Goal: Task Accomplishment & Management: Manage account settings

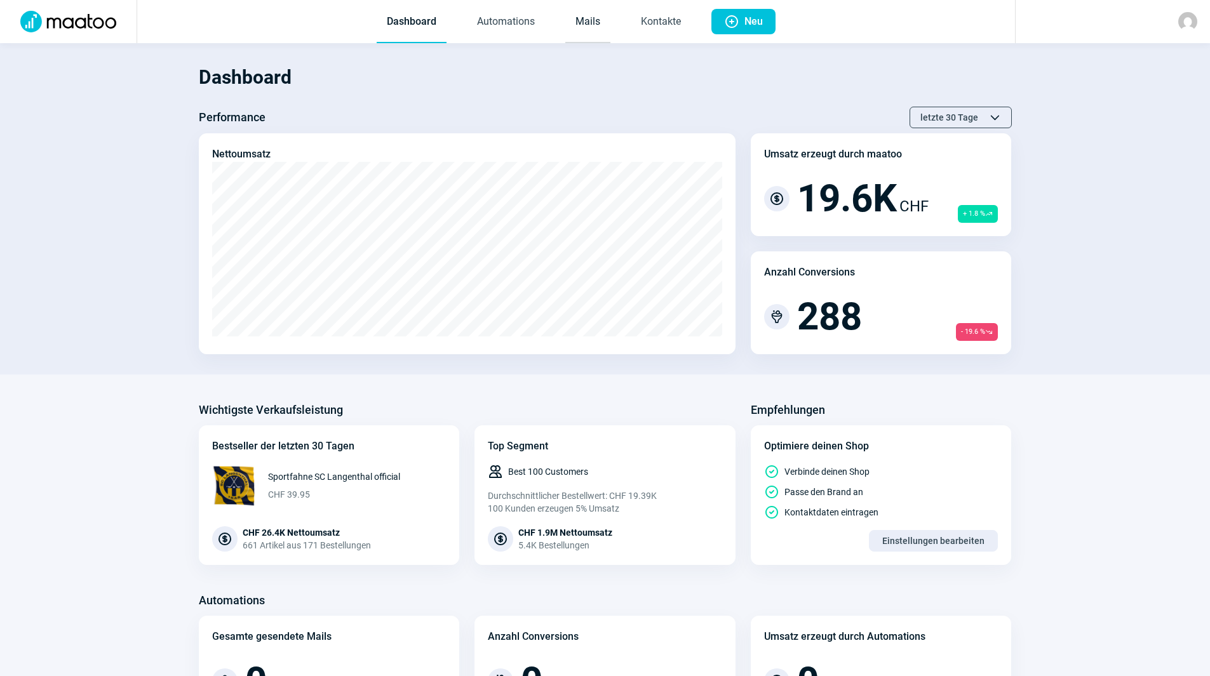
click at [587, 24] on link "Mails" at bounding box center [587, 22] width 45 height 42
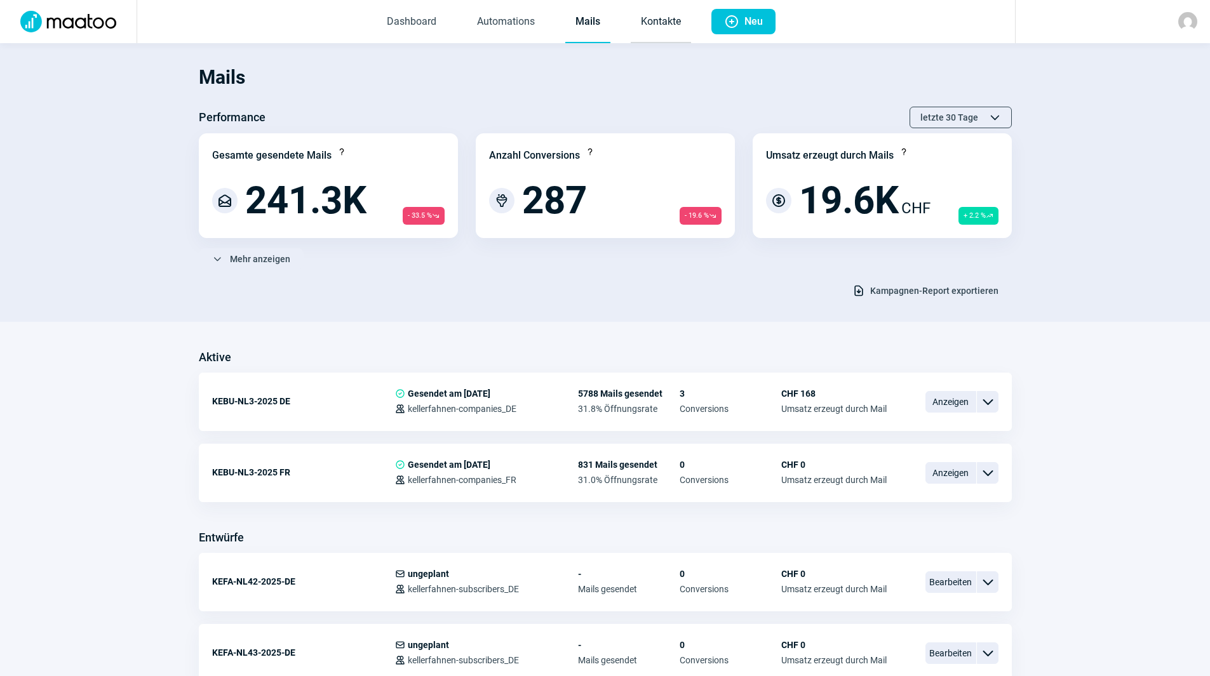
click at [656, 27] on link "Kontakte" at bounding box center [661, 22] width 60 height 42
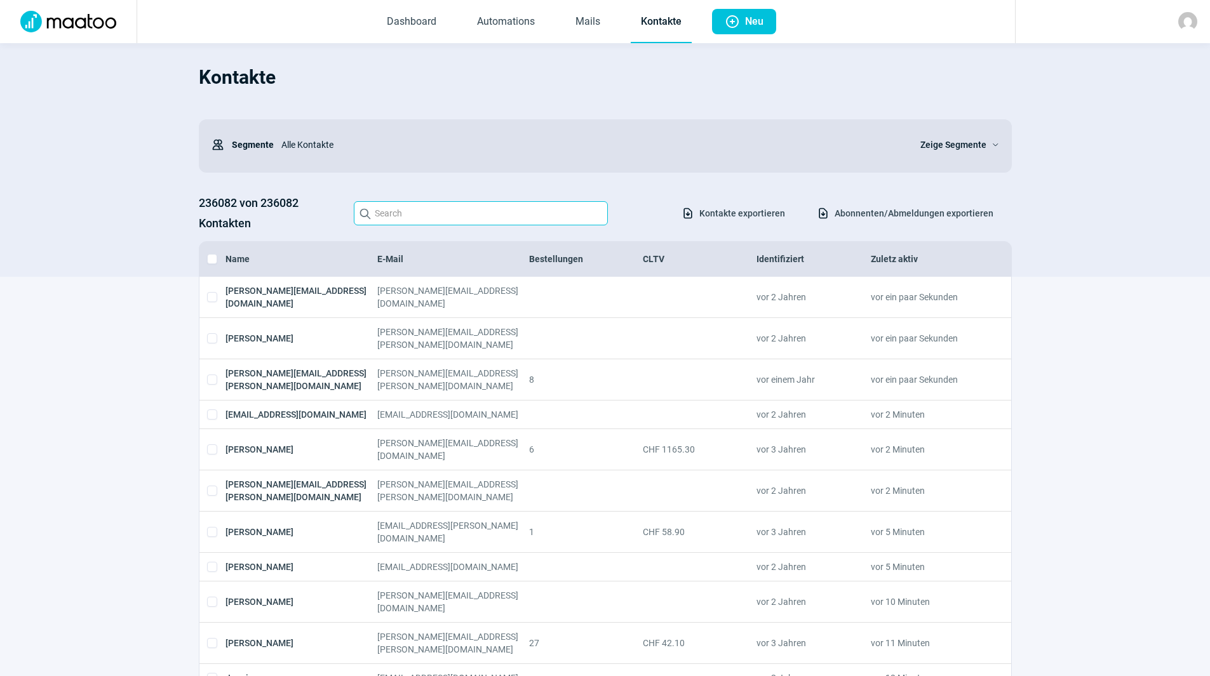
click at [521, 206] on input "Search icon" at bounding box center [481, 213] width 254 height 24
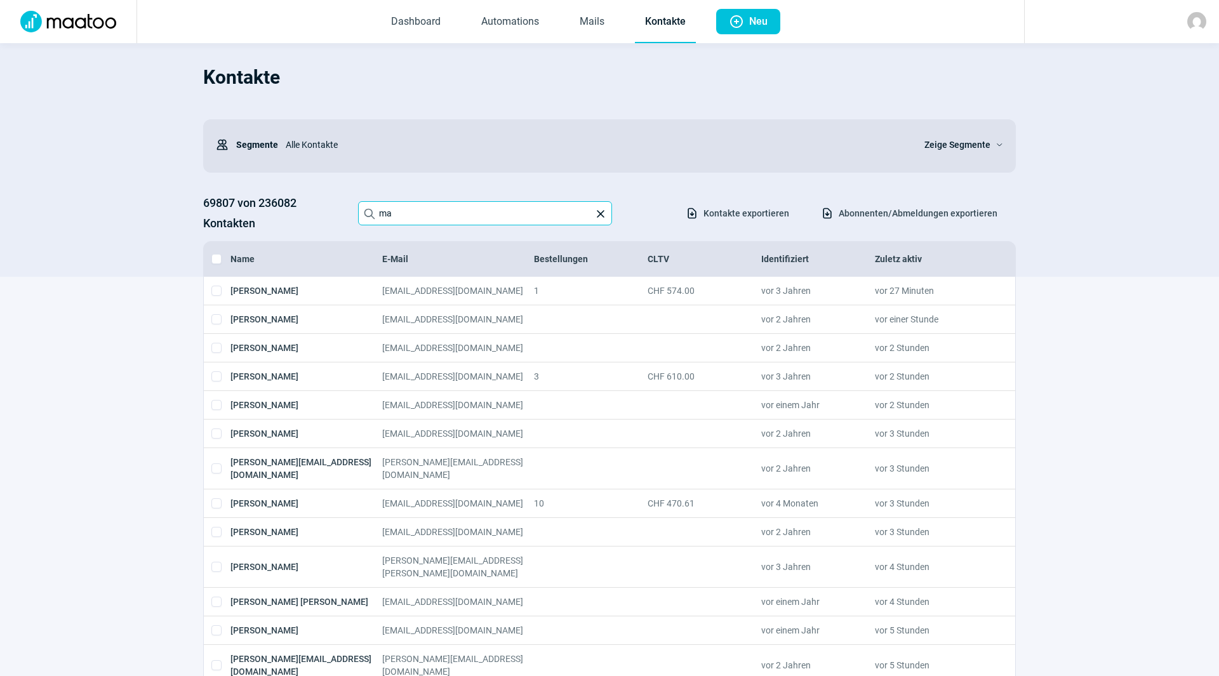
type input "m"
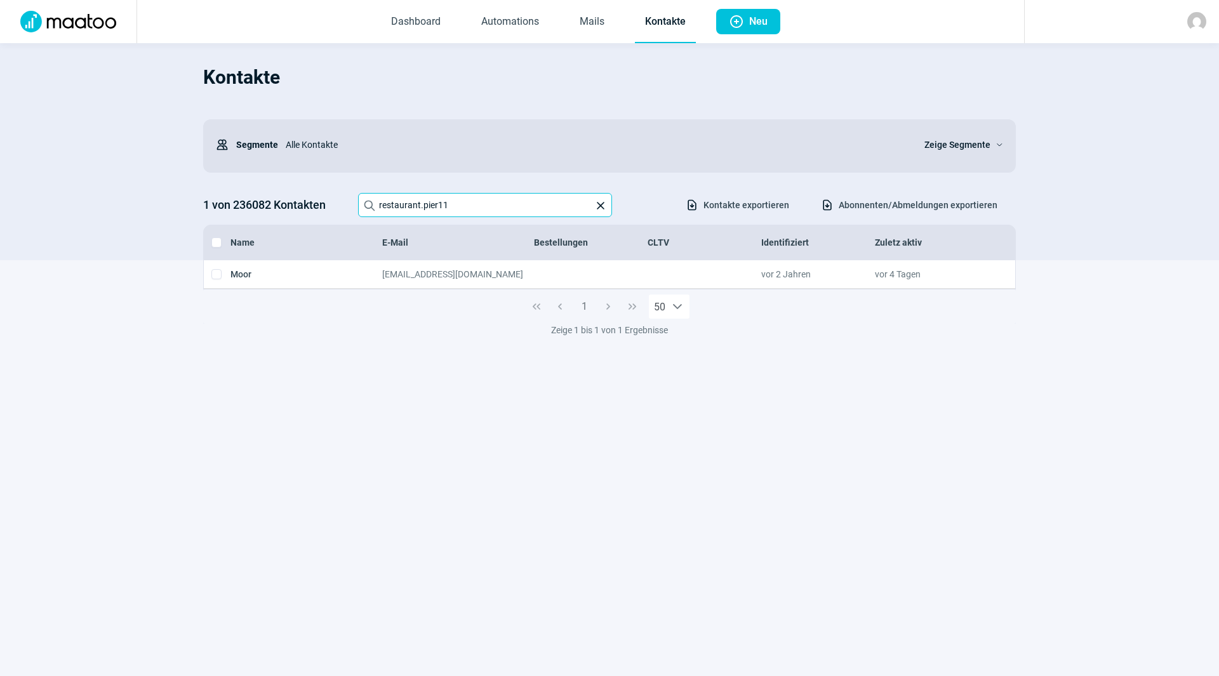
click at [462, 203] on input "restaurant.pier11" at bounding box center [485, 205] width 254 height 24
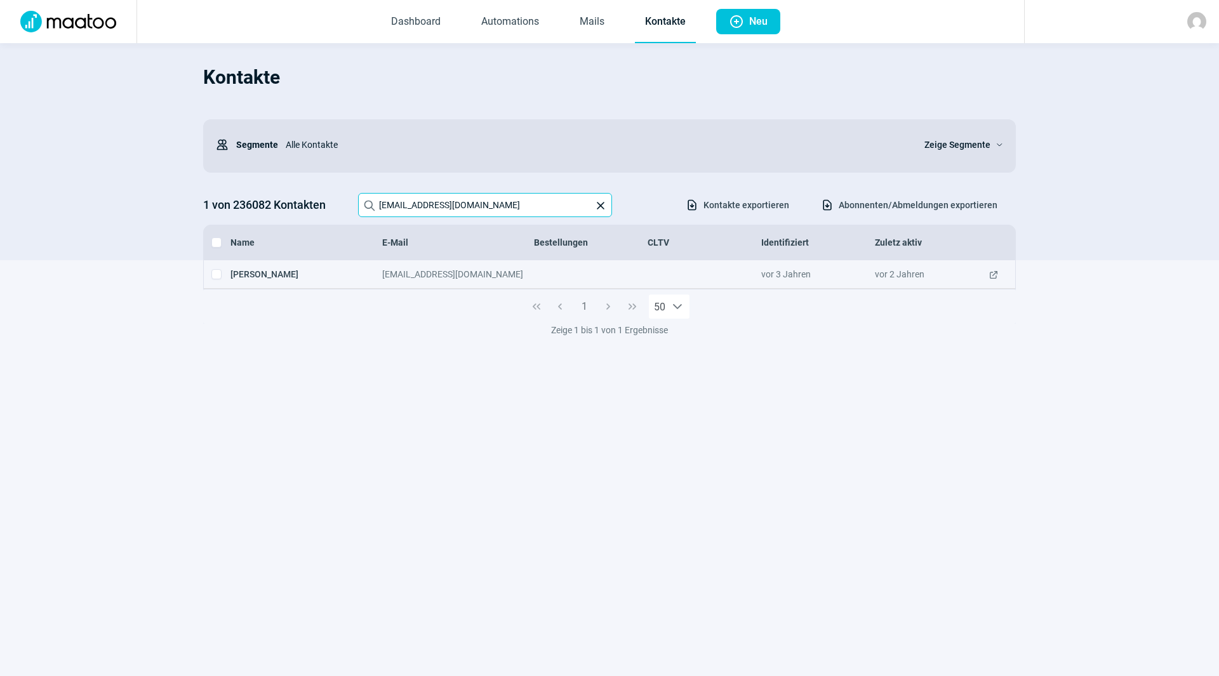
type input "info@ciccardini.ch"
click at [996, 276] on span "ExternalLink icon" at bounding box center [994, 274] width 10 height 13
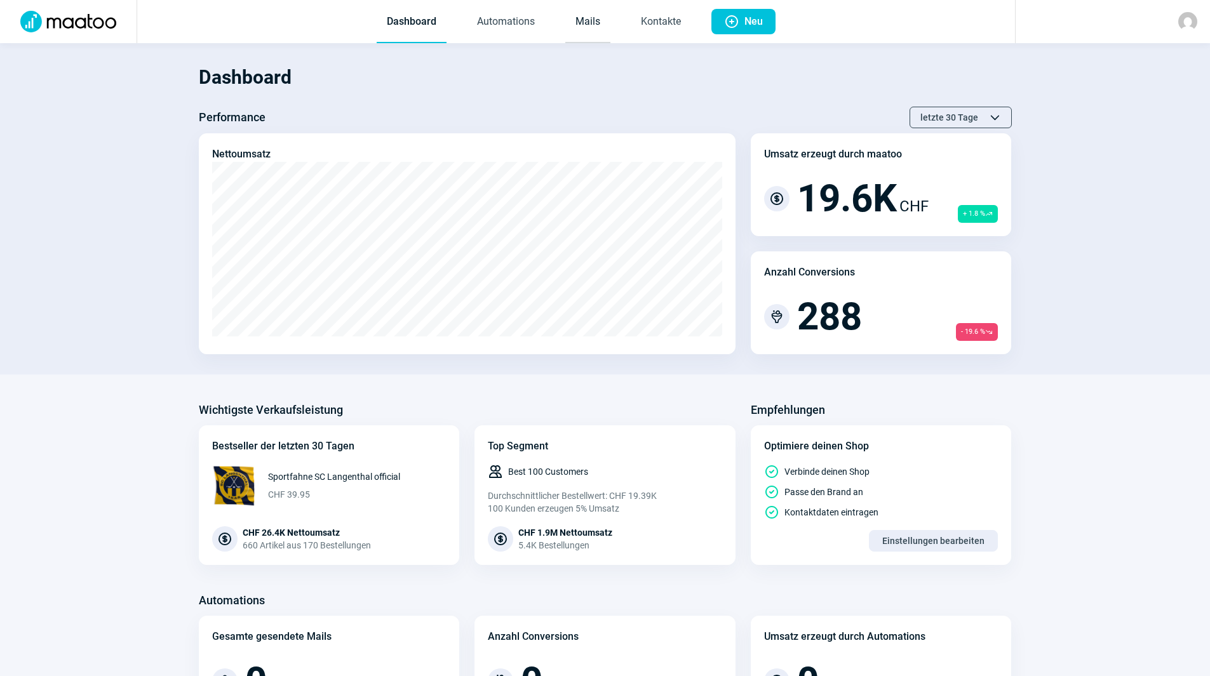
click at [594, 30] on link "Mails" at bounding box center [587, 22] width 45 height 42
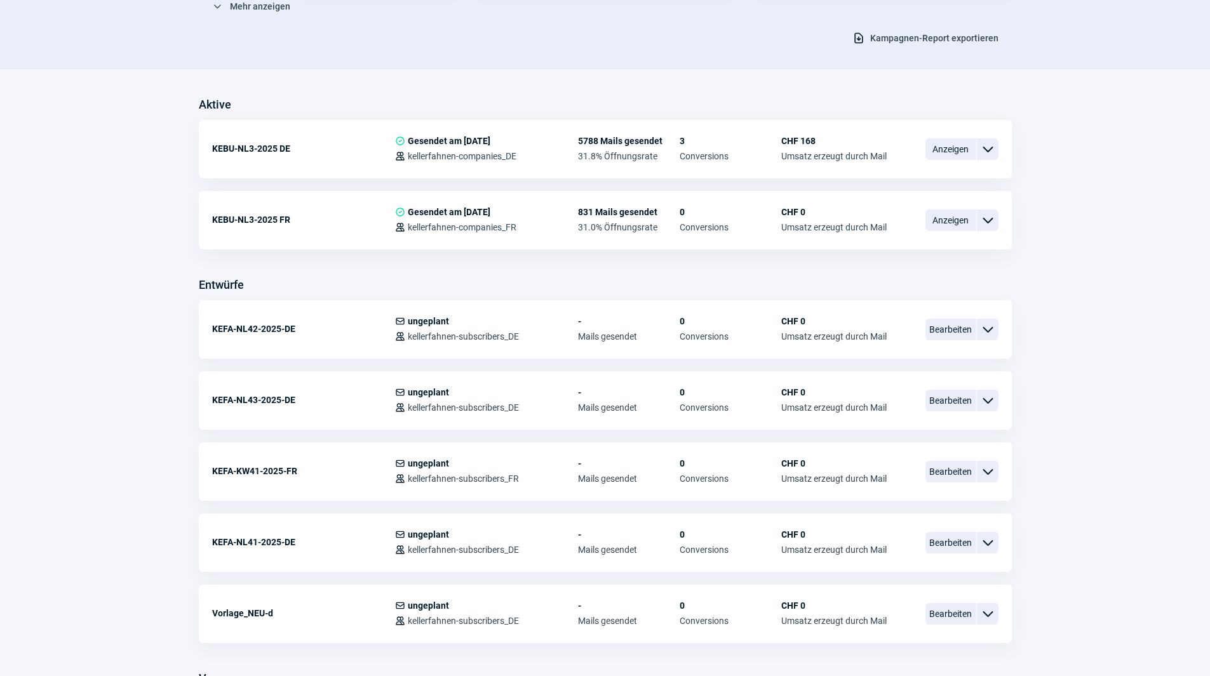
scroll to position [254, 0]
click at [951, 399] on span "Bearbeiten" at bounding box center [950, 400] width 51 height 22
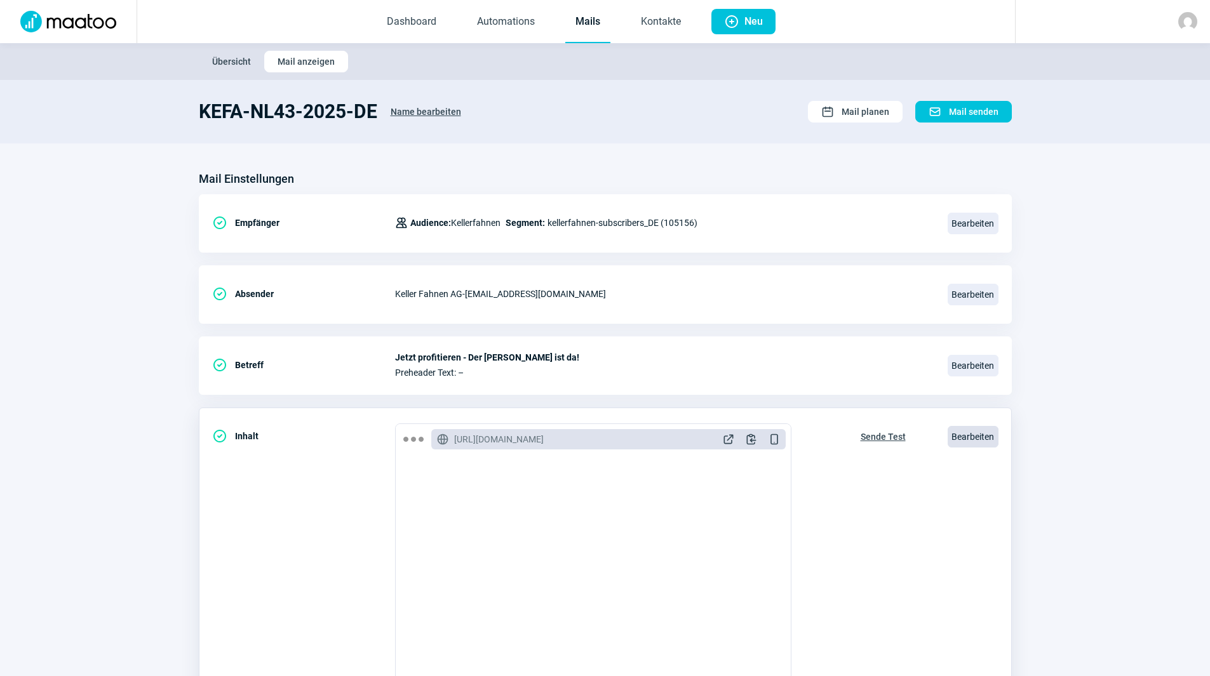
click at [965, 438] on span "Bearbeiten" at bounding box center [972, 437] width 51 height 22
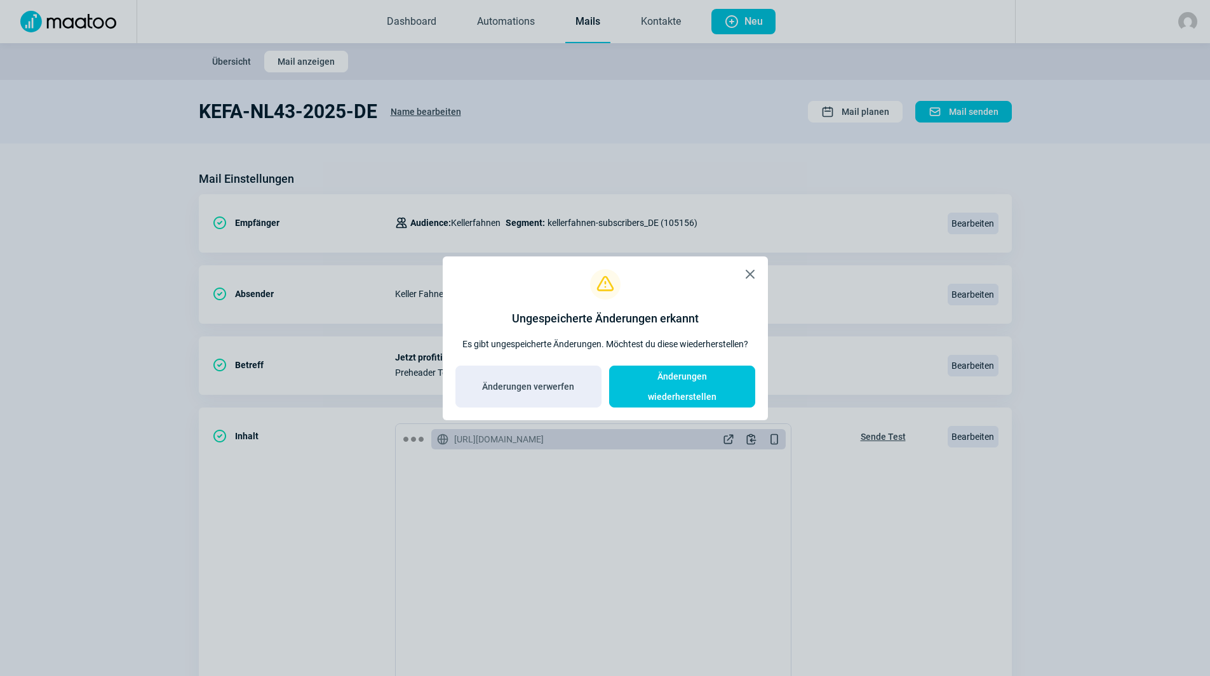
click at [714, 159] on div "X icon Exclamation icon Ungespeicherte Änderungen erkannt Es gibt ungespeichert…" at bounding box center [605, 338] width 1210 height 676
click at [695, 379] on span "Änderungen wiederherstellen" at bounding box center [681, 386] width 119 height 41
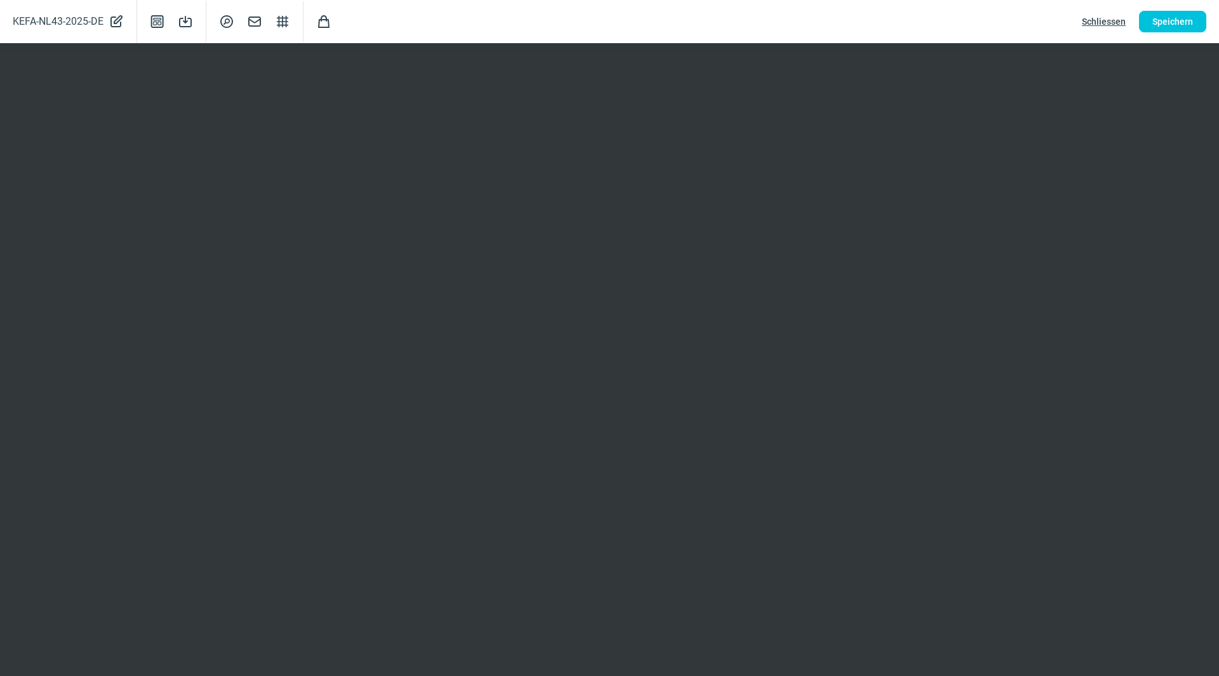
click at [1111, 10] on div "KEFA-NL43-2025-DE PencilAlt icon Template icon Save icon SearchCircle icon Mail…" at bounding box center [609, 21] width 1219 height 43
click at [1110, 20] on span "Schliessen" at bounding box center [1104, 21] width 44 height 20
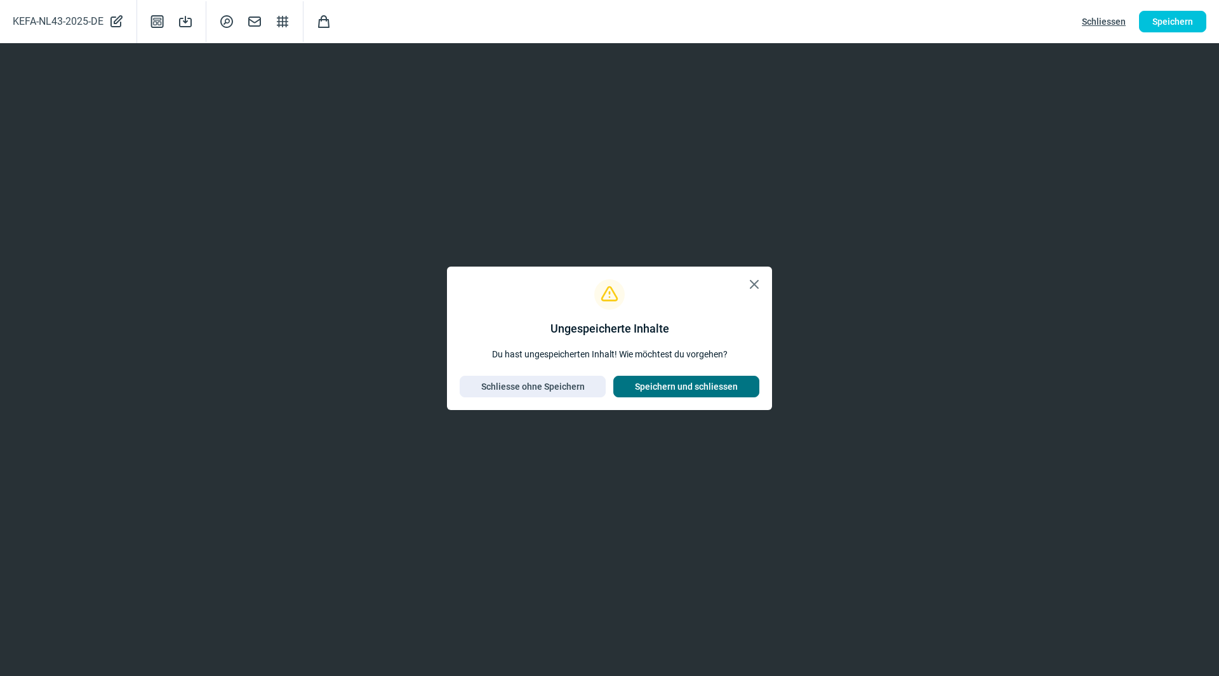
click at [726, 392] on span "Speichern und schliessen" at bounding box center [686, 387] width 103 height 20
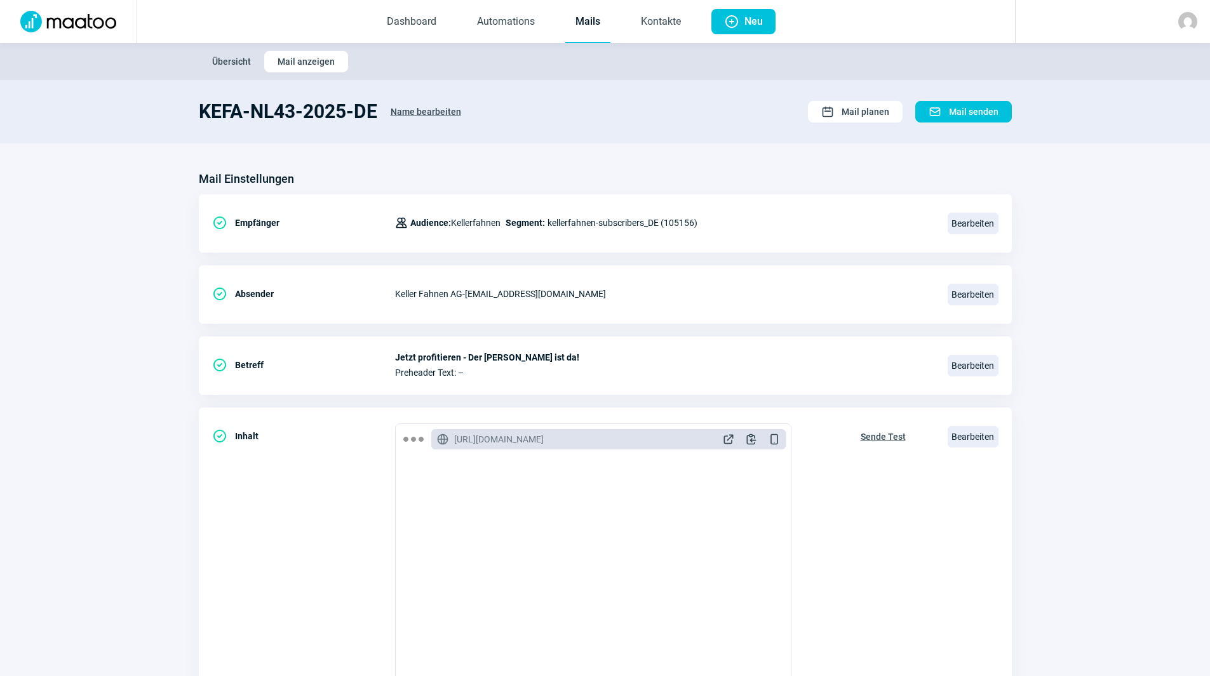
click at [596, 25] on link "Mails" at bounding box center [587, 22] width 45 height 42
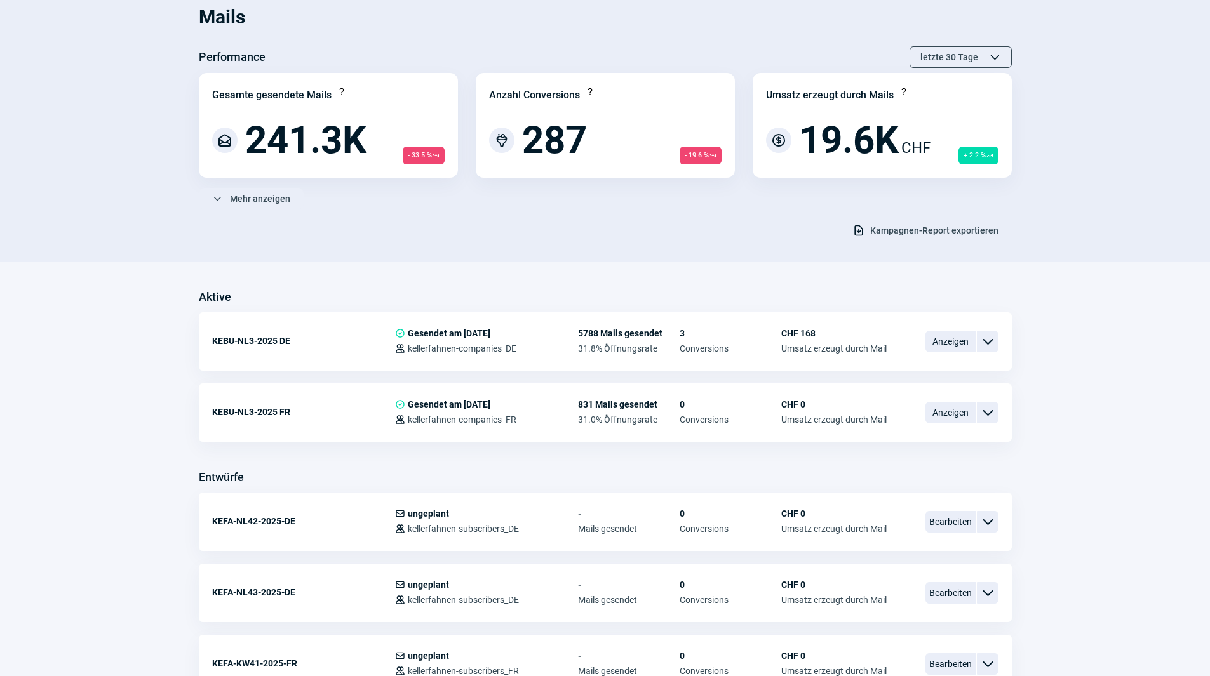
scroll to position [254, 0]
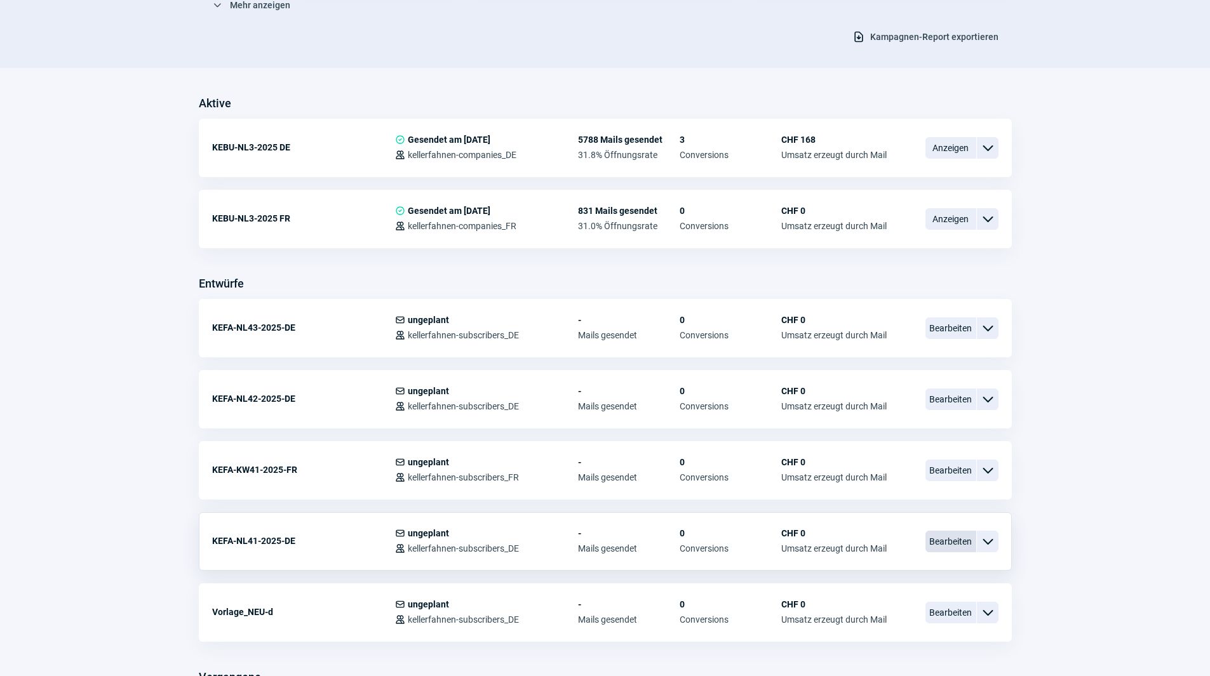
click at [946, 537] on span "Bearbeiten" at bounding box center [950, 542] width 51 height 22
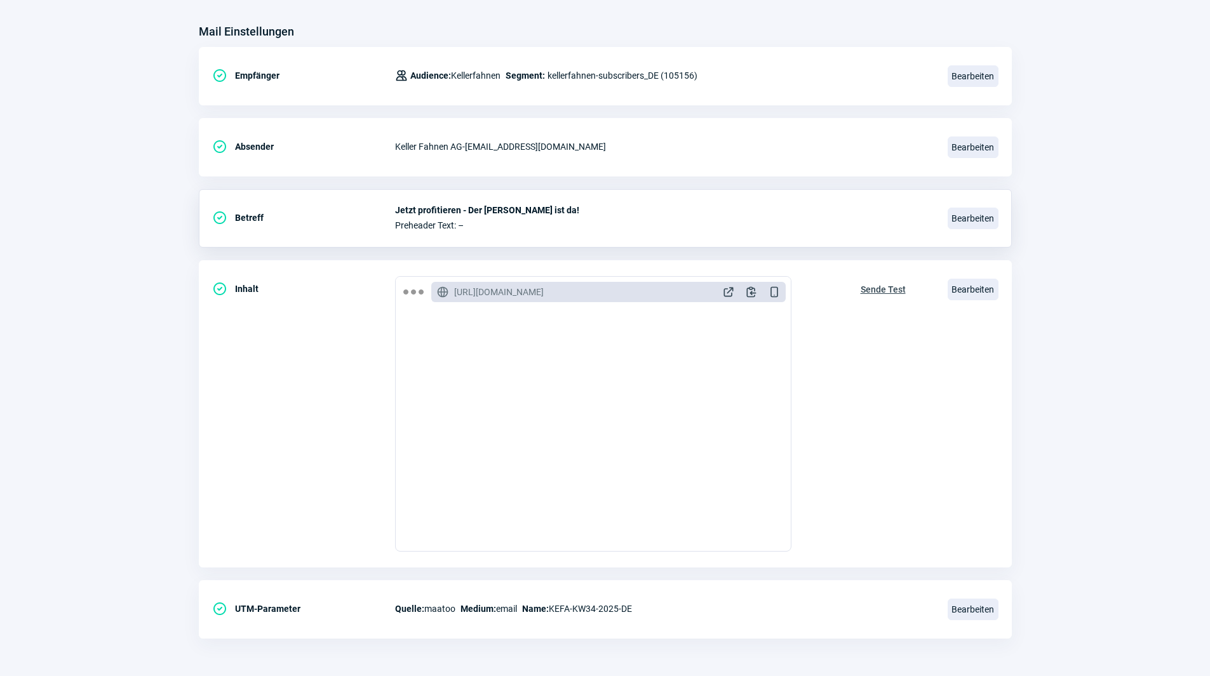
scroll to position [148, 0]
click at [968, 290] on span "Bearbeiten" at bounding box center [972, 289] width 51 height 22
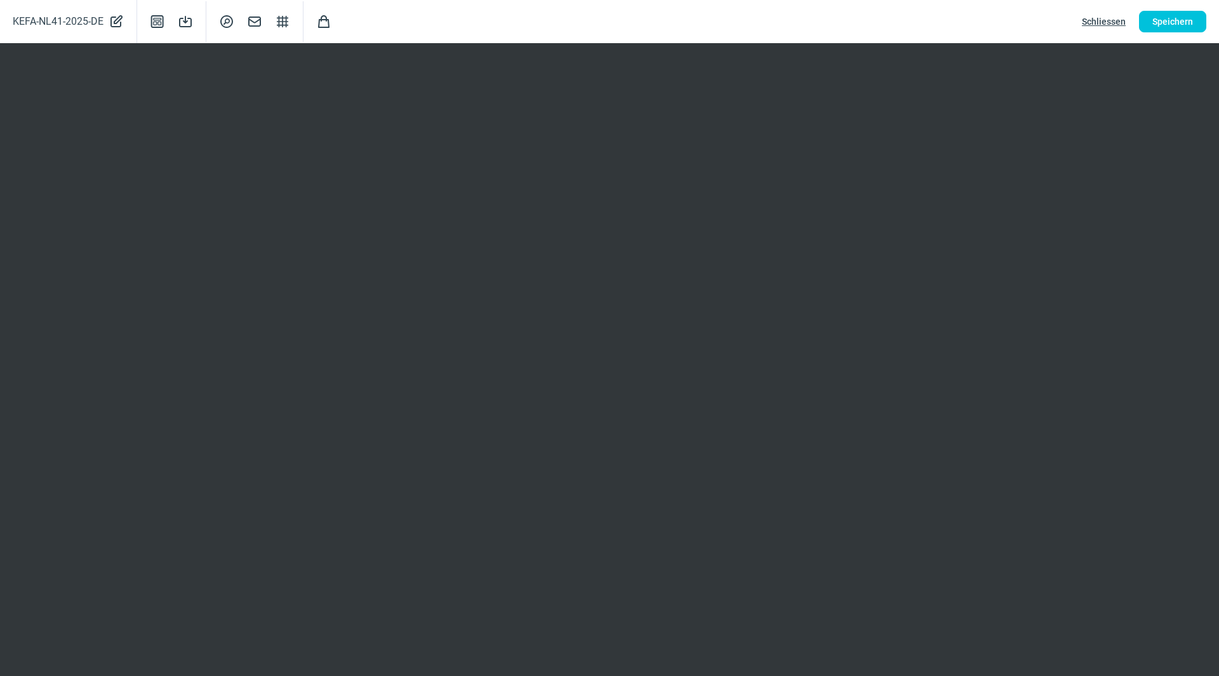
click at [1099, 20] on span "Schliessen" at bounding box center [1104, 21] width 44 height 20
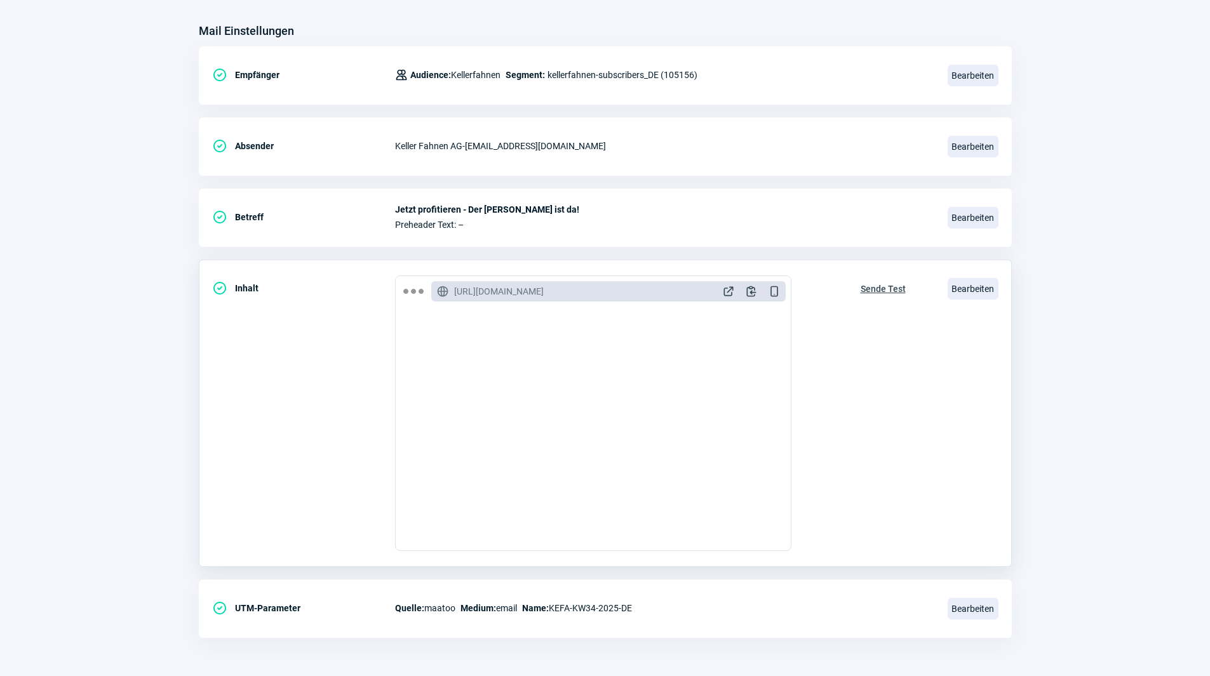
click at [869, 290] on span "Sende Test" at bounding box center [882, 289] width 45 height 20
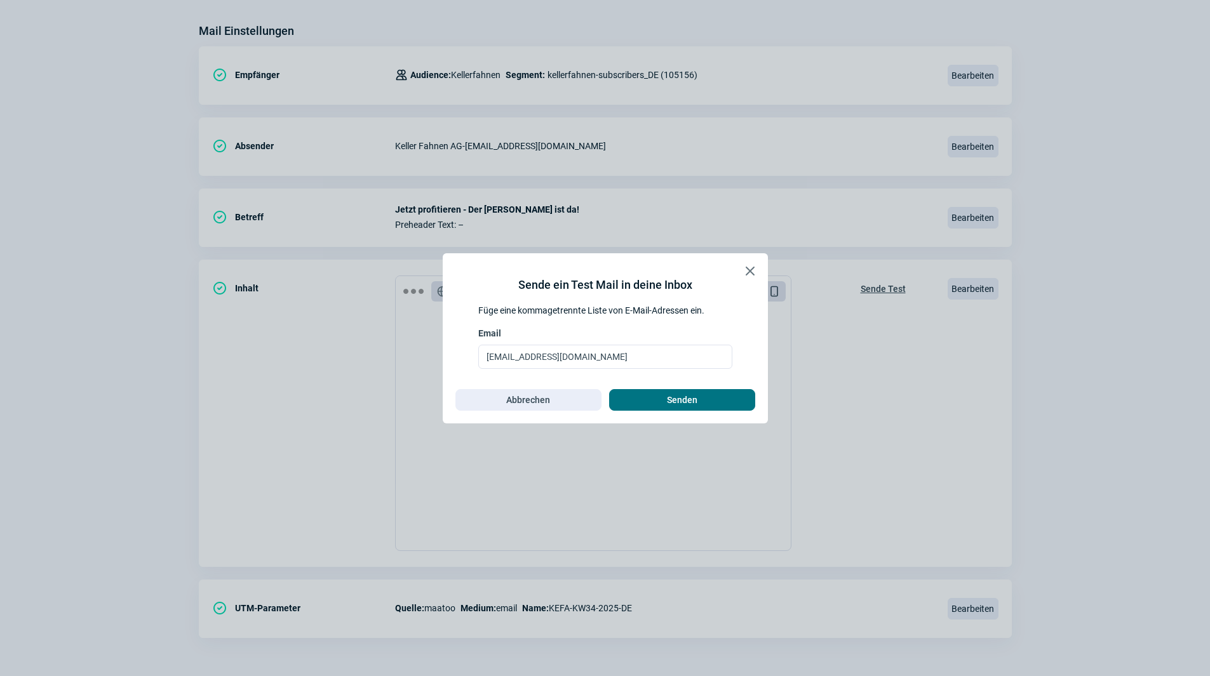
click at [693, 392] on span "Senden" at bounding box center [682, 400] width 30 height 20
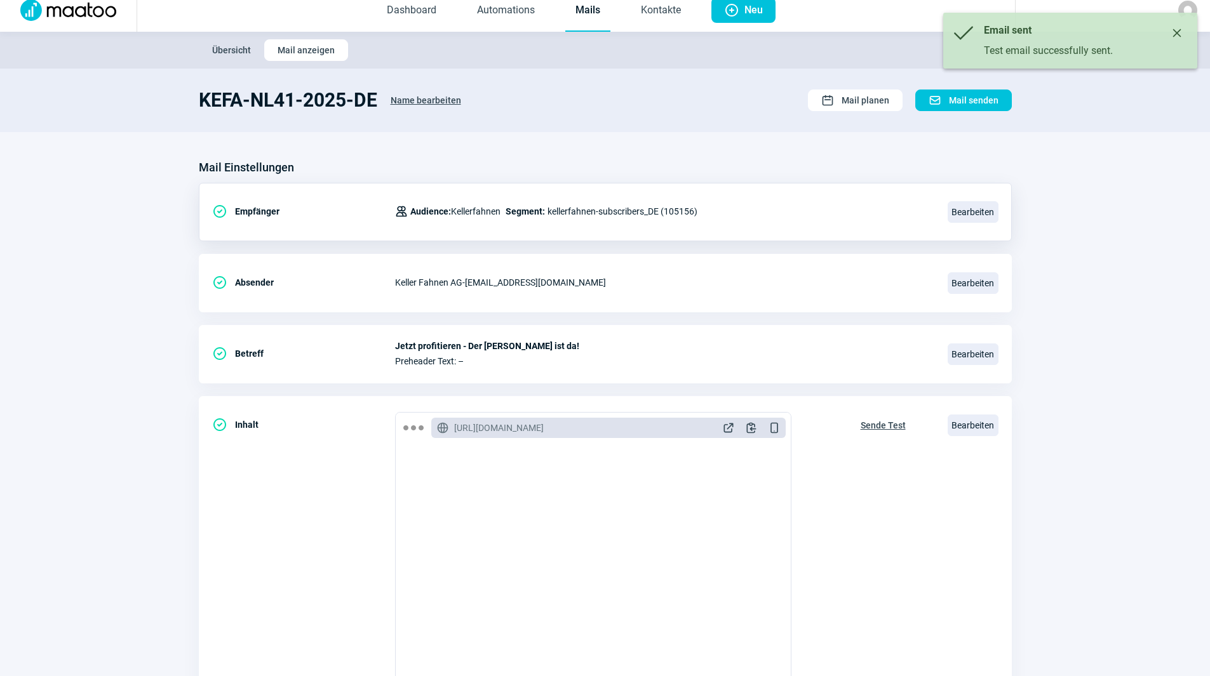
scroll to position [0, 0]
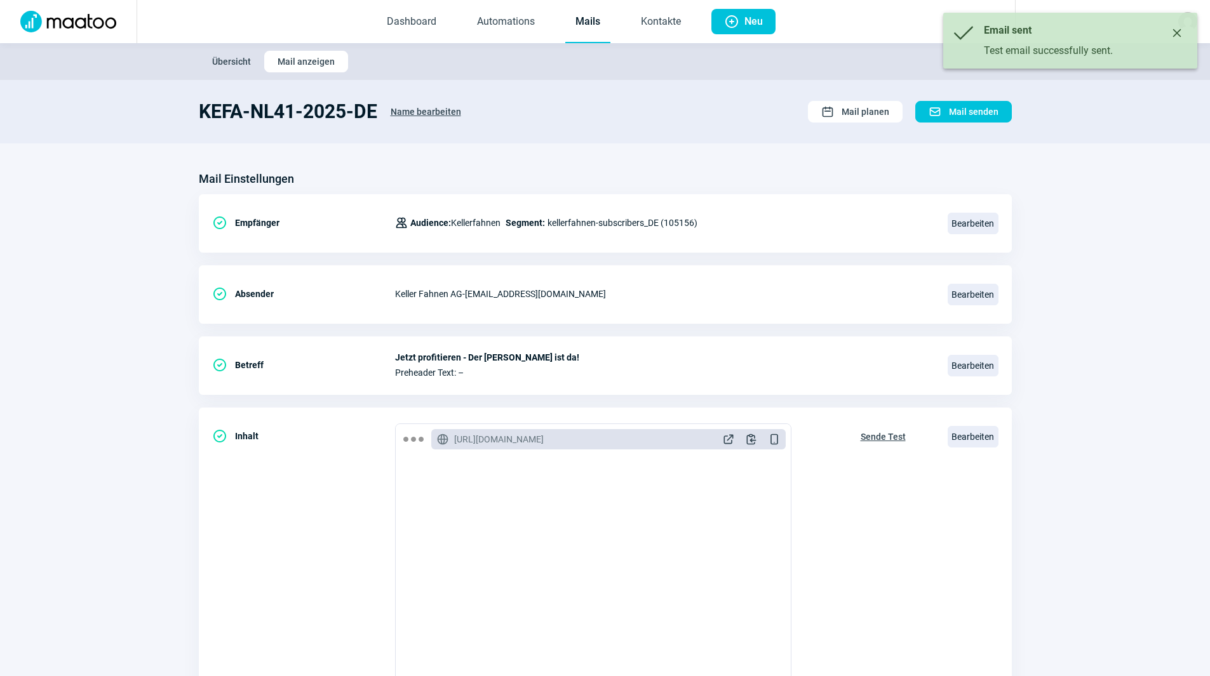
click at [589, 20] on link "Mails" at bounding box center [587, 22] width 45 height 42
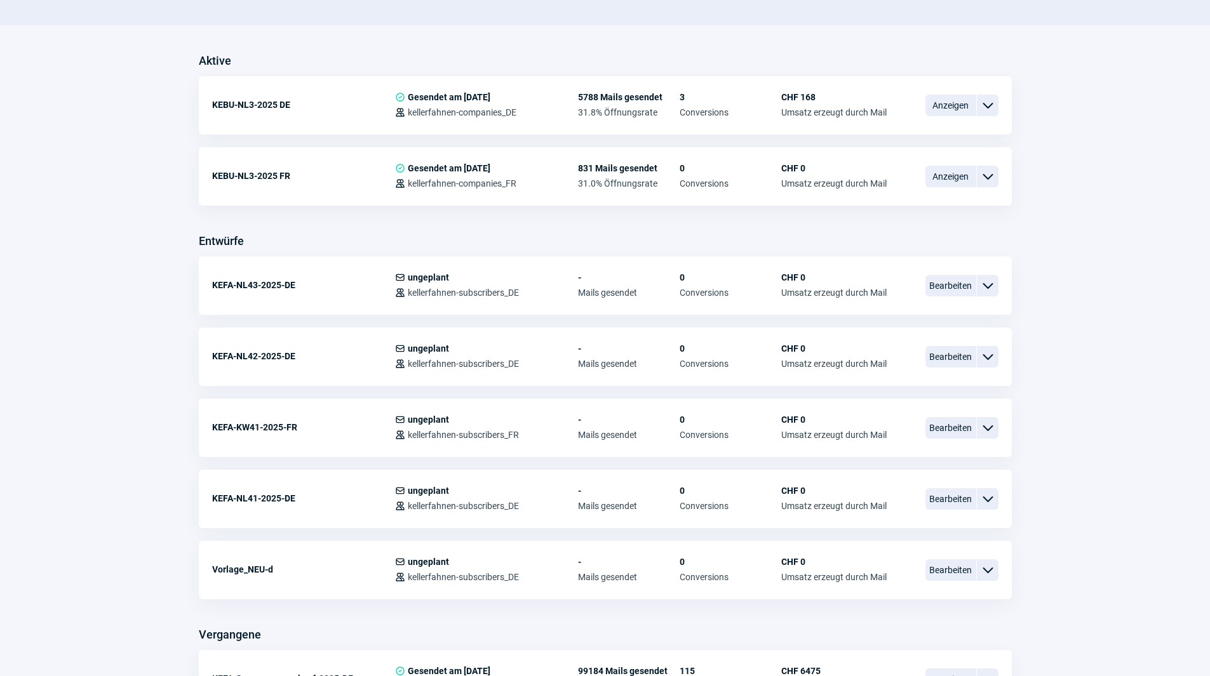
scroll to position [318, 0]
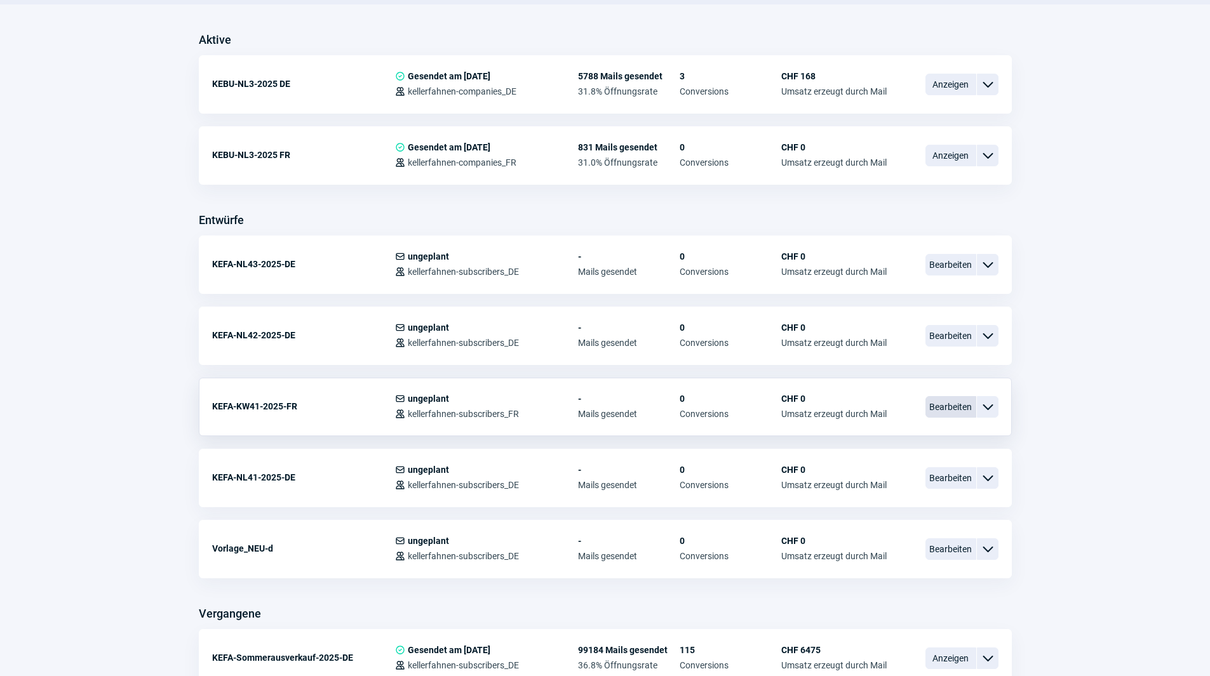
click at [940, 412] on span "Bearbeiten" at bounding box center [950, 407] width 51 height 22
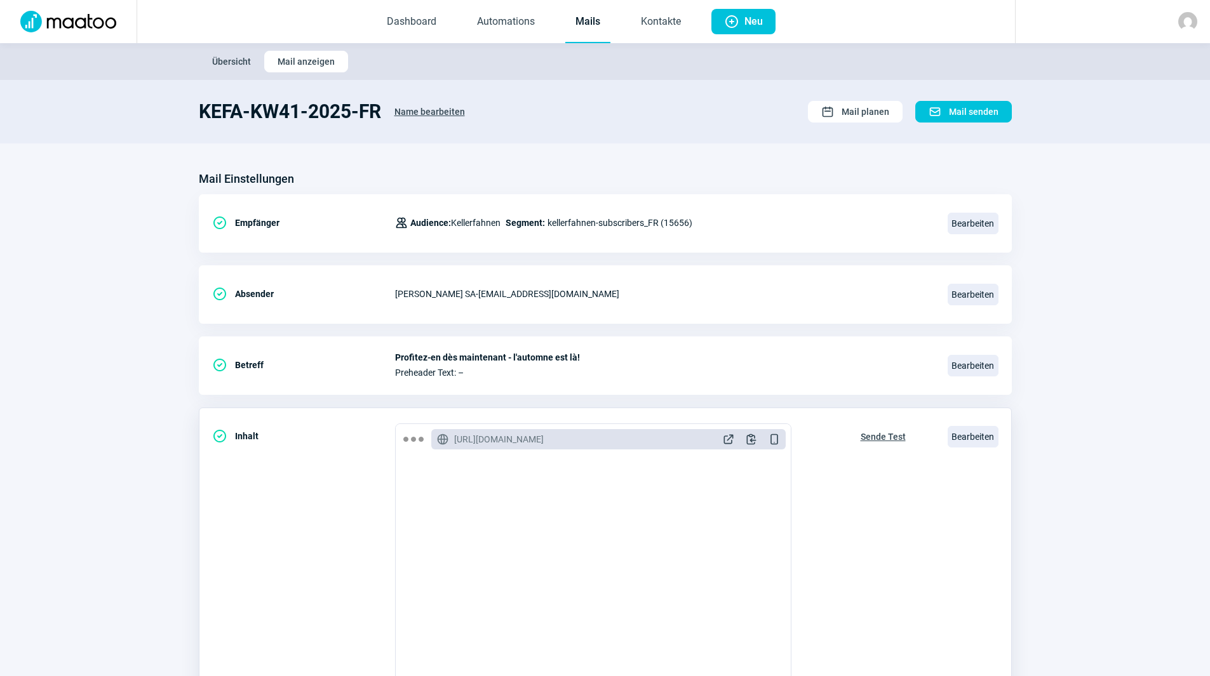
click at [875, 435] on span "Sende Test" at bounding box center [882, 437] width 45 height 20
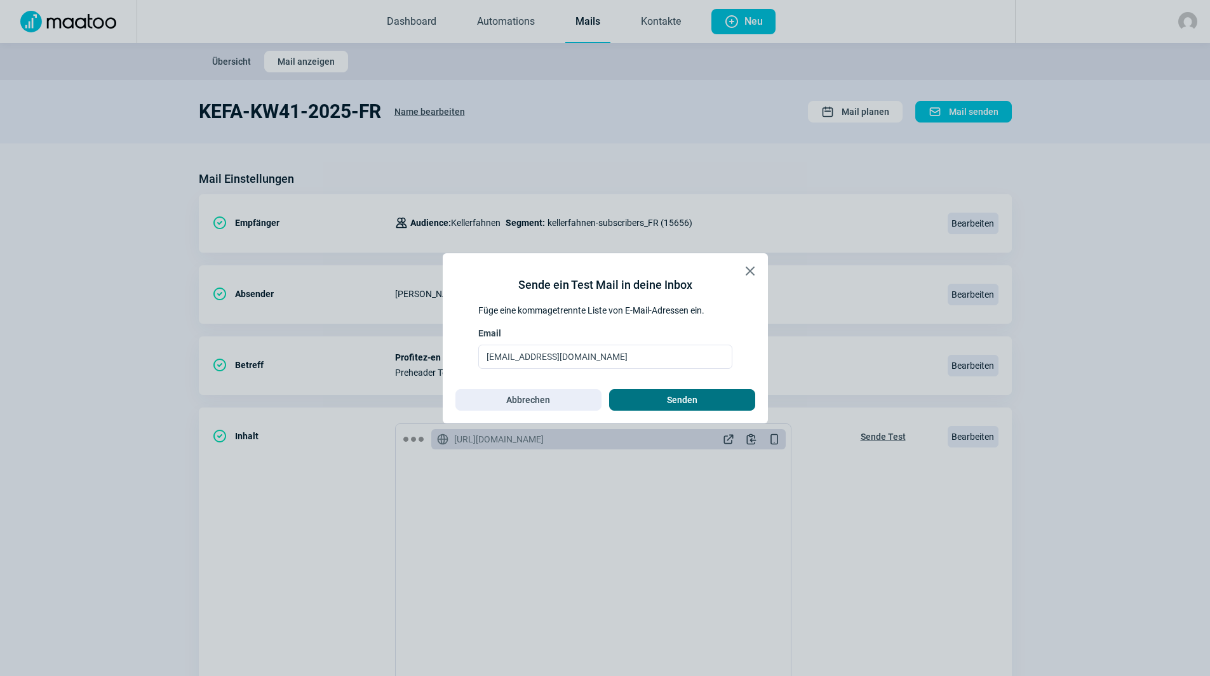
click at [706, 395] on span "Senden" at bounding box center [681, 400] width 119 height 20
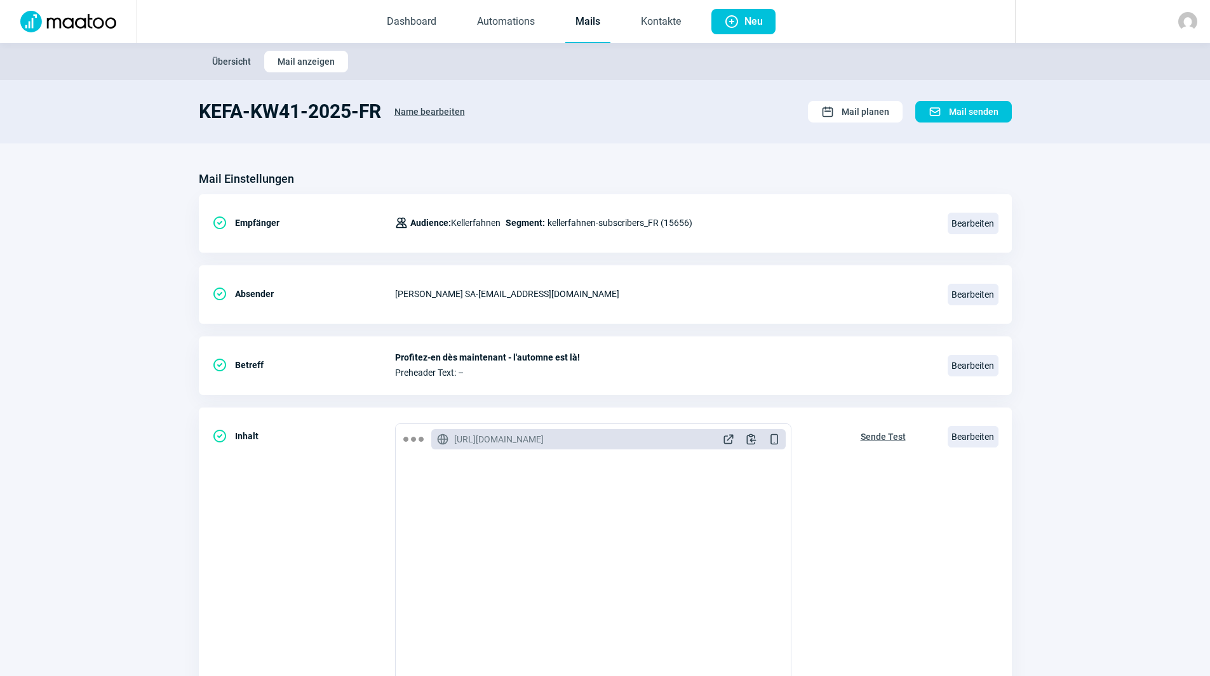
click at [575, 24] on link "Mails" at bounding box center [587, 22] width 45 height 42
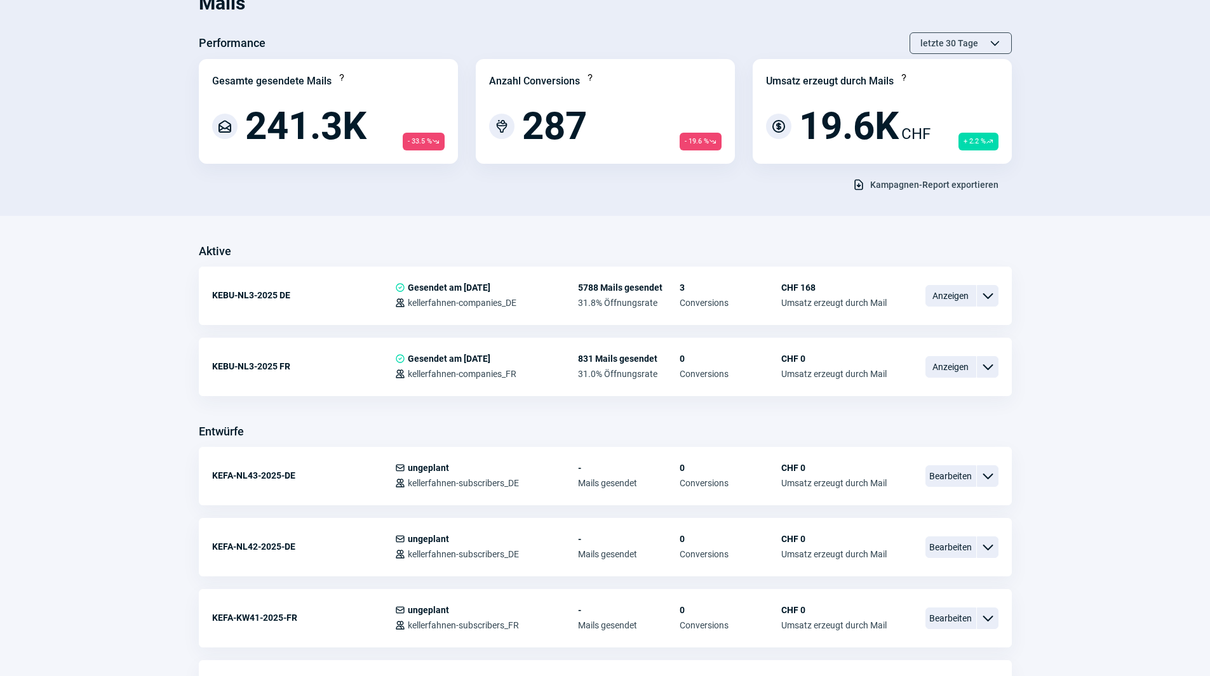
scroll to position [254, 0]
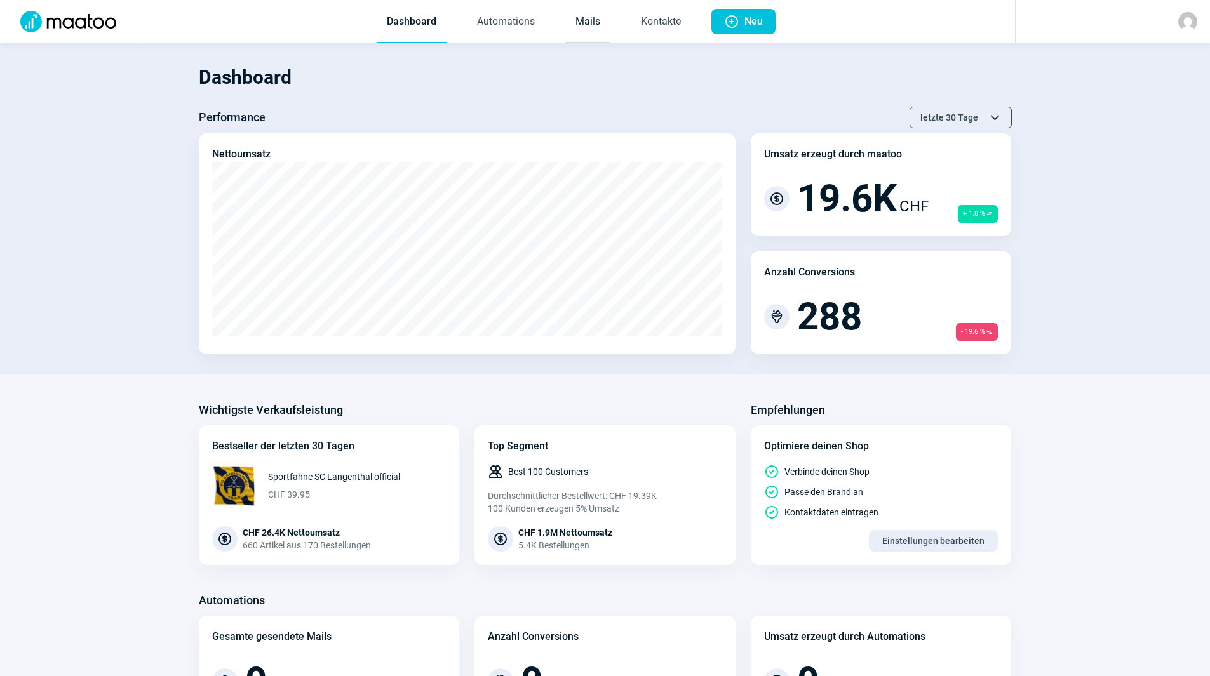
click at [579, 22] on link "Mails" at bounding box center [587, 22] width 45 height 42
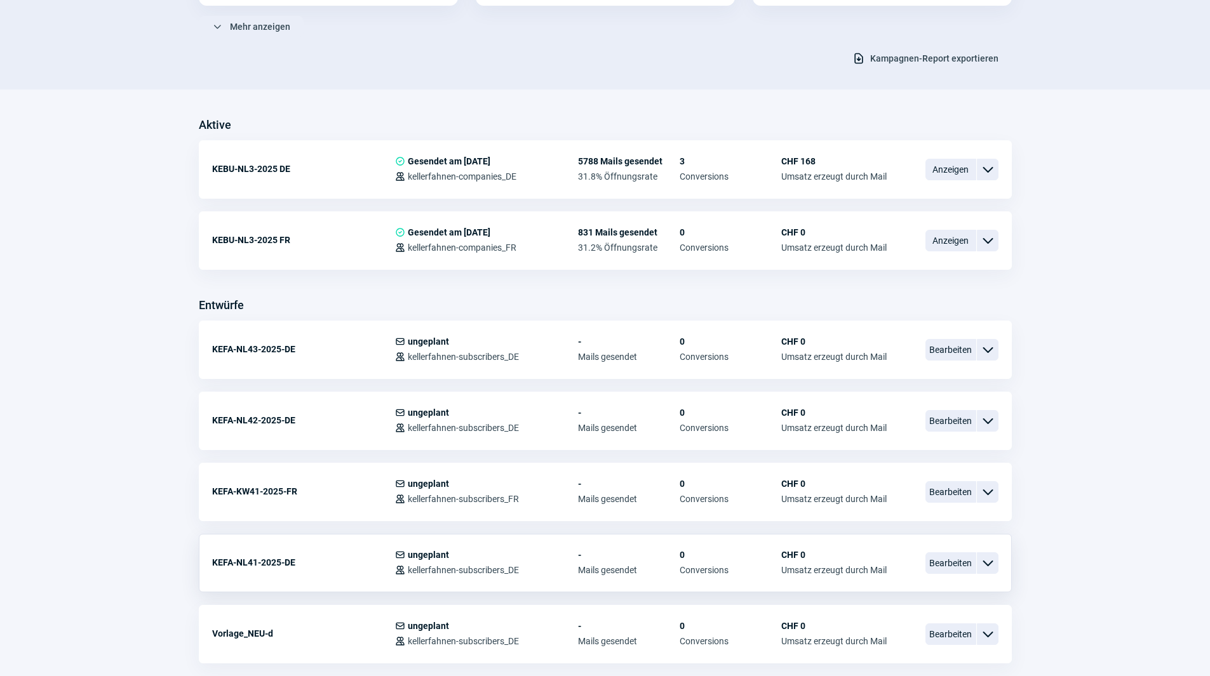
scroll to position [254, 0]
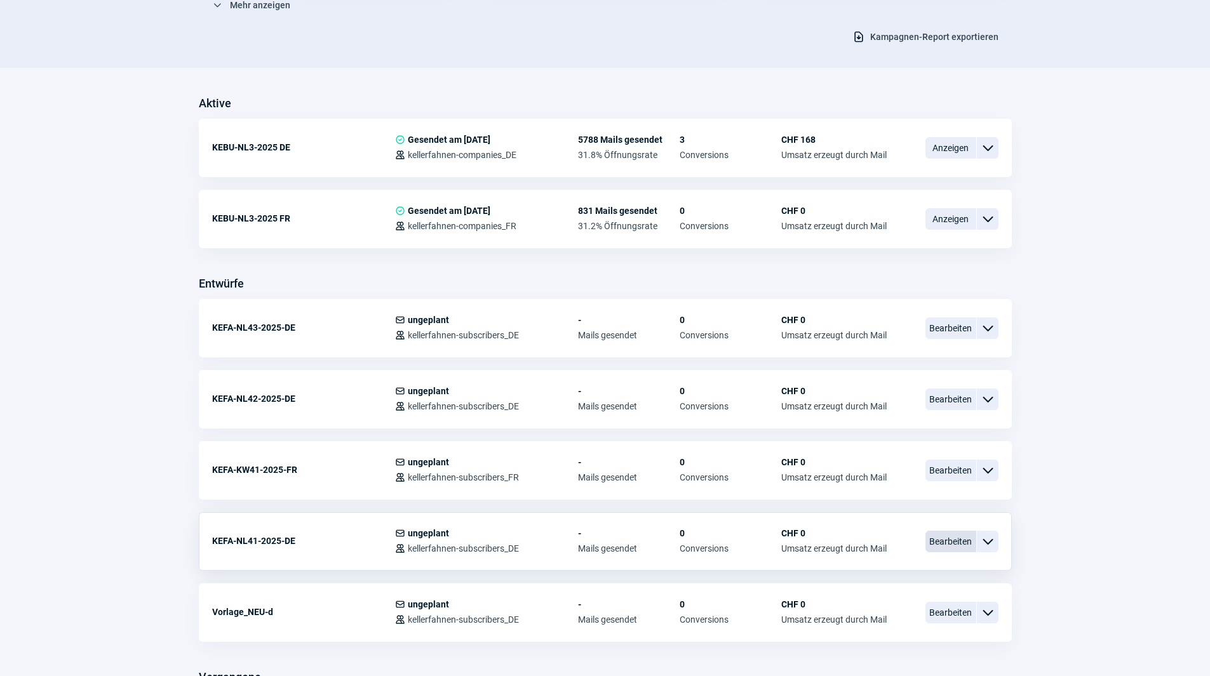
click at [940, 542] on span "Bearbeiten" at bounding box center [950, 542] width 51 height 22
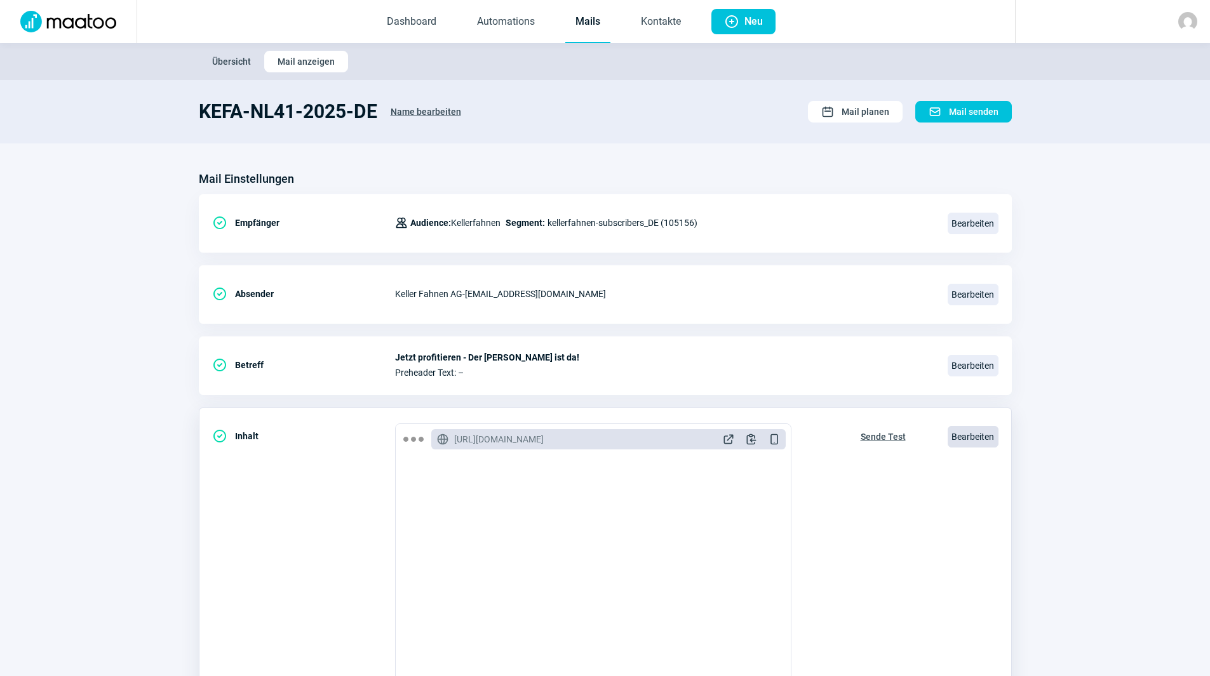
click at [981, 432] on span "Bearbeiten" at bounding box center [972, 437] width 51 height 22
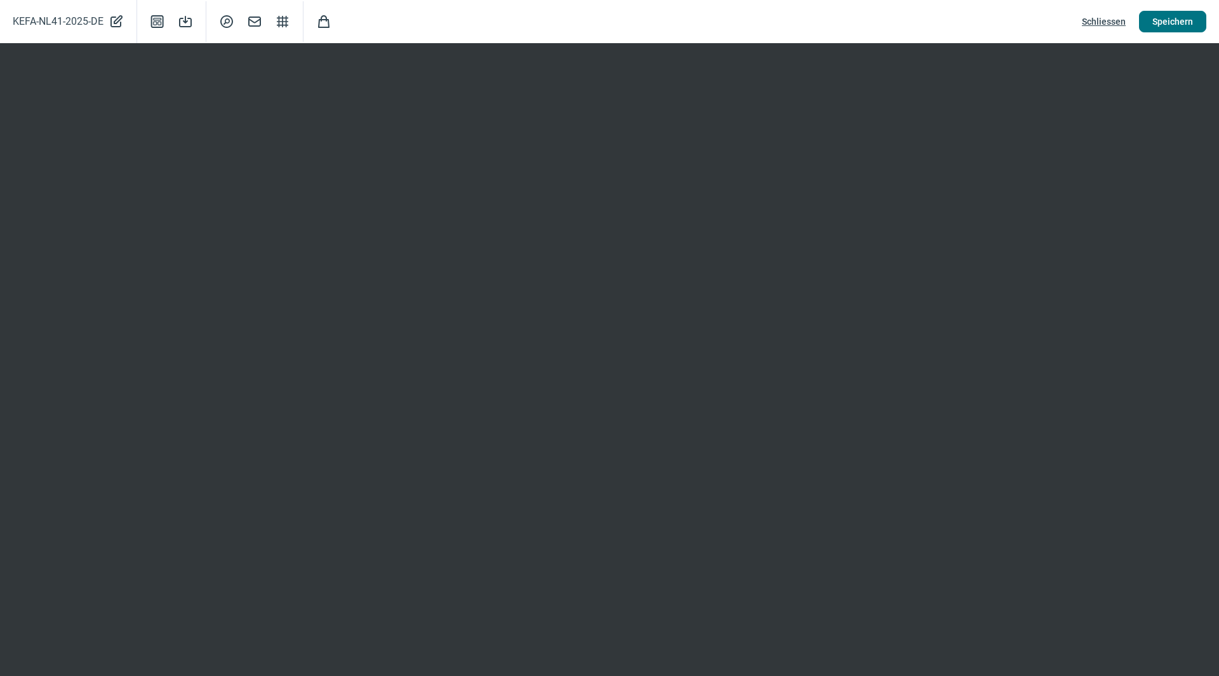
click at [1174, 18] on span "Speichern" at bounding box center [1173, 21] width 41 height 20
click at [1167, 25] on span "Speichern" at bounding box center [1173, 21] width 41 height 20
click at [1106, 22] on span "Schliessen" at bounding box center [1104, 21] width 44 height 20
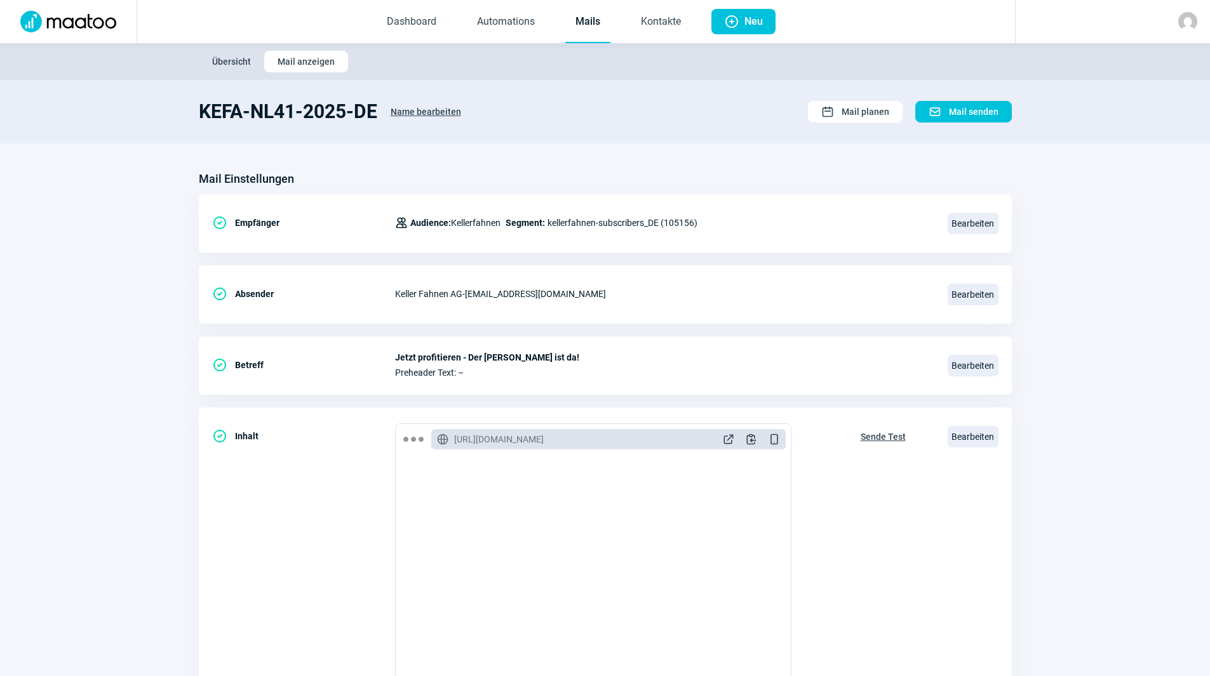
click at [582, 21] on link "Mails" at bounding box center [587, 22] width 45 height 42
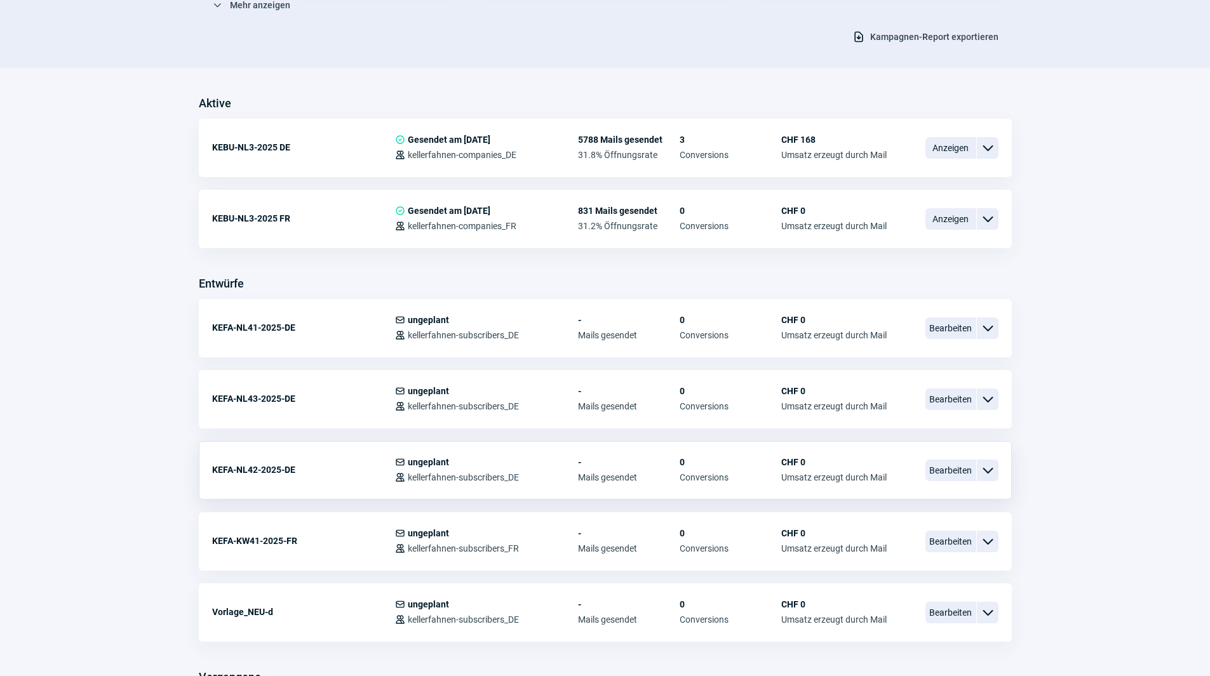
scroll to position [318, 0]
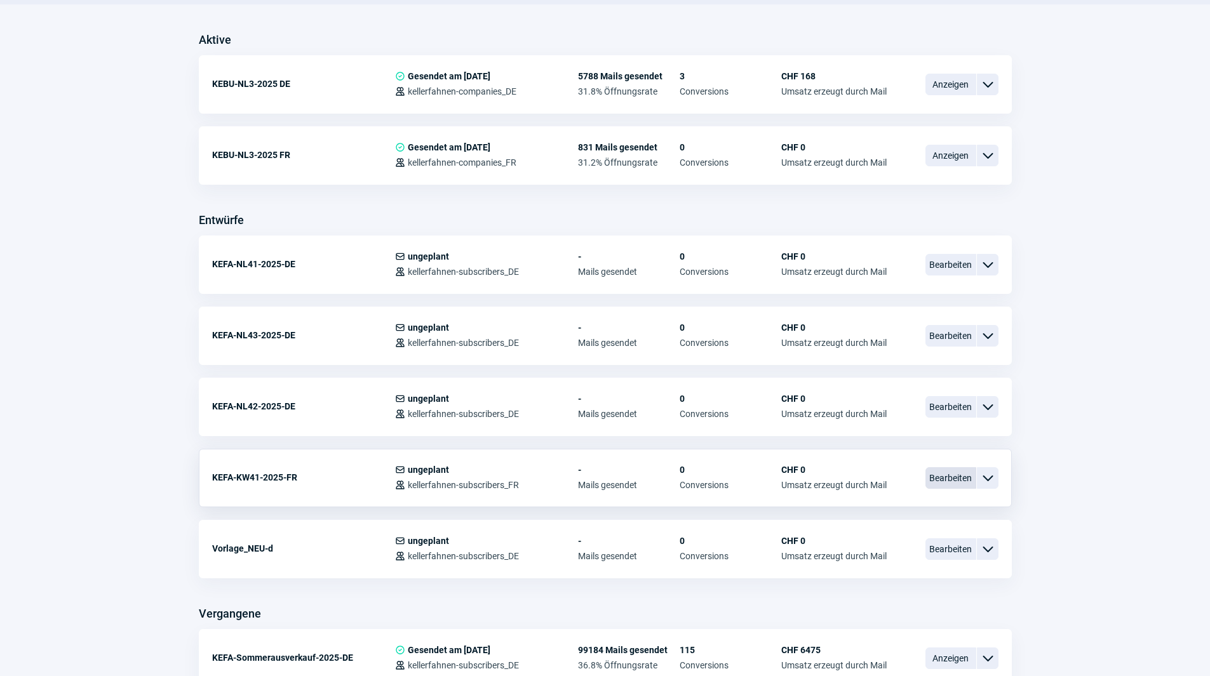
click at [956, 480] on span "Bearbeiten" at bounding box center [950, 478] width 51 height 22
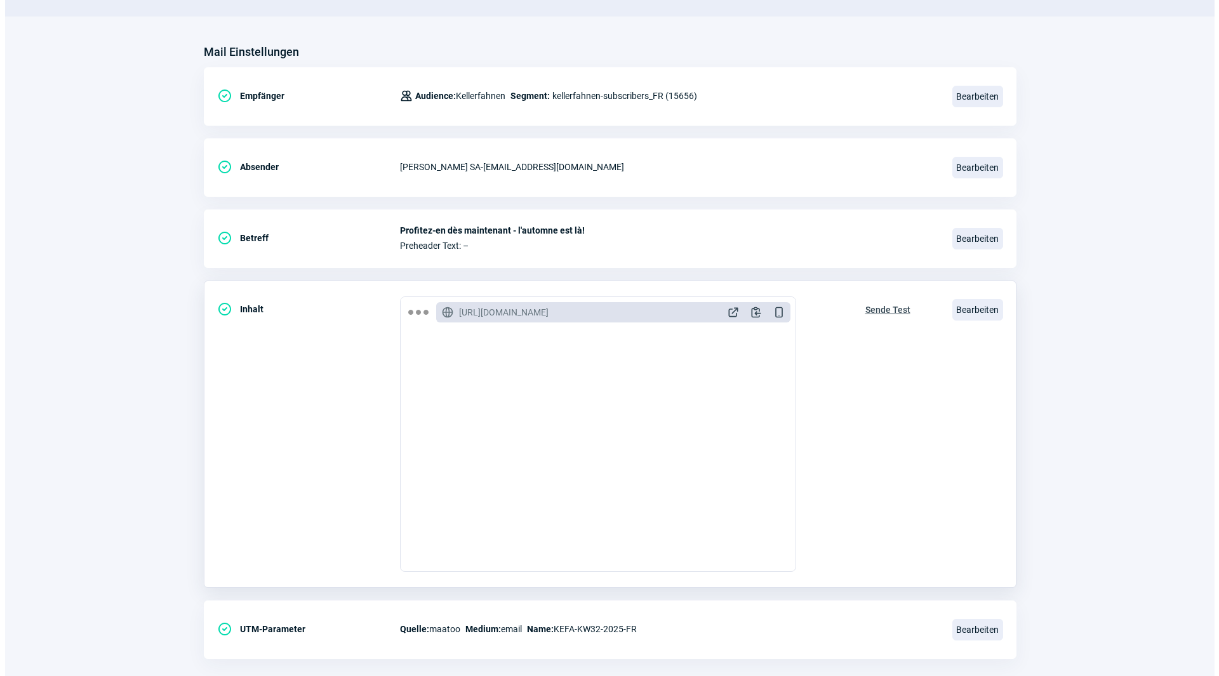
scroll to position [148, 0]
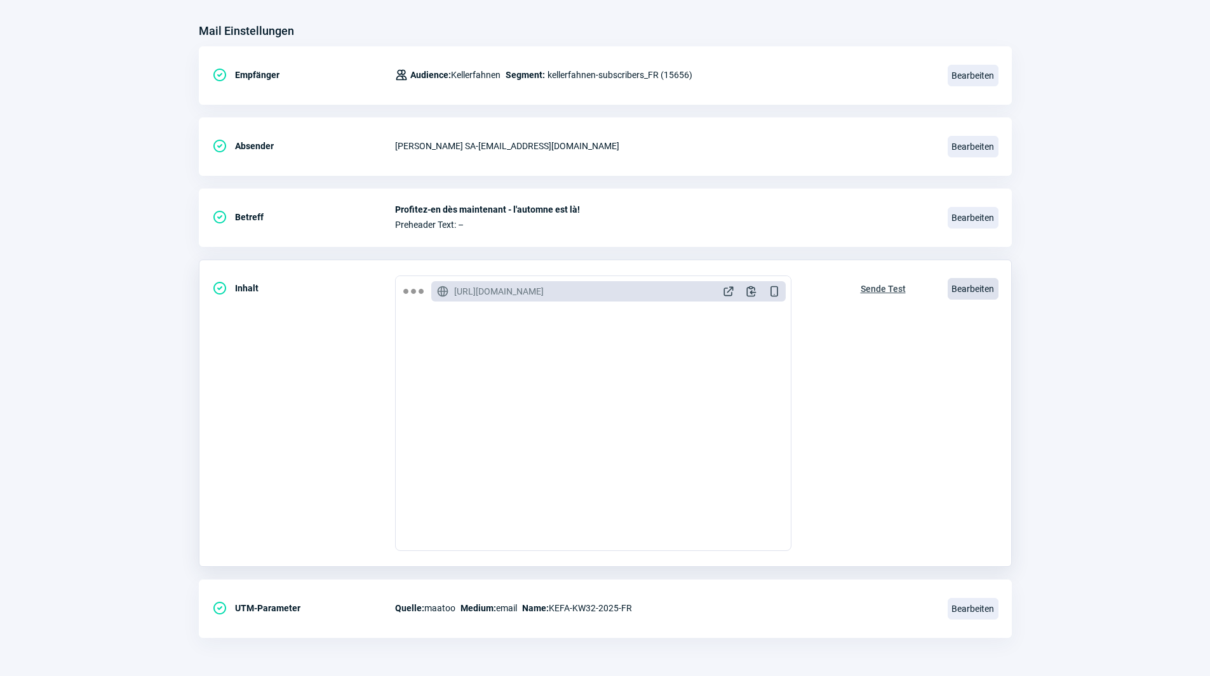
click at [975, 286] on span "Bearbeiten" at bounding box center [972, 289] width 51 height 22
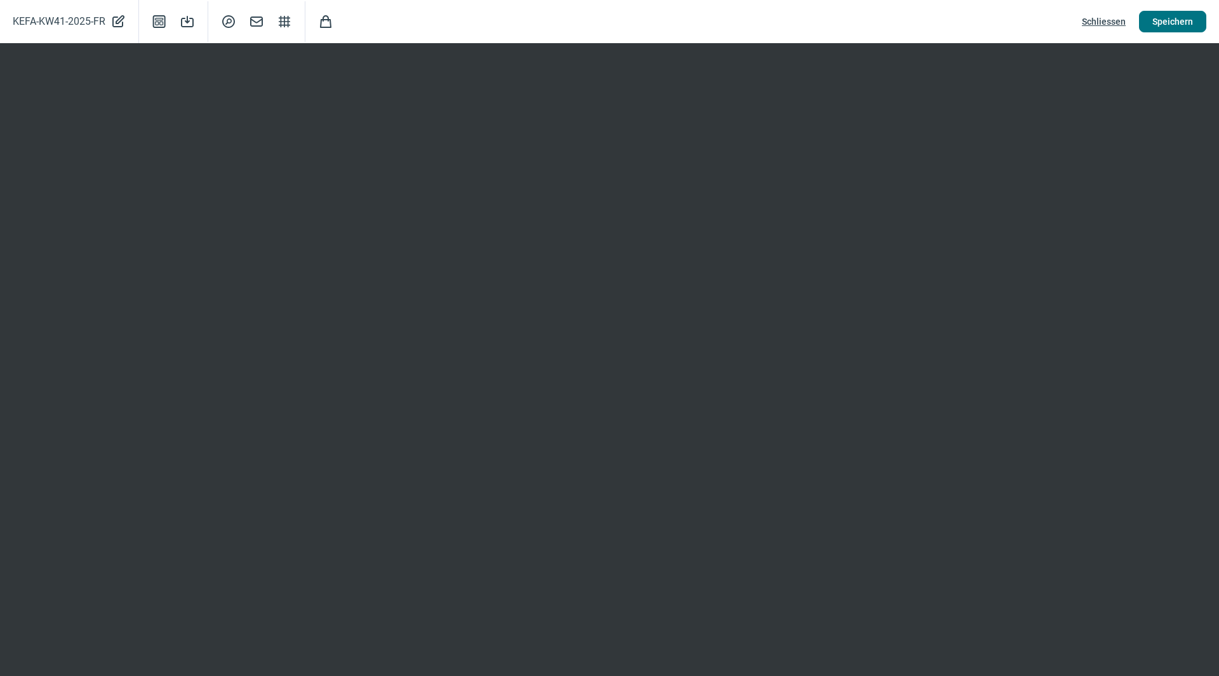
click at [1162, 15] on span "Speichern" at bounding box center [1173, 21] width 41 height 20
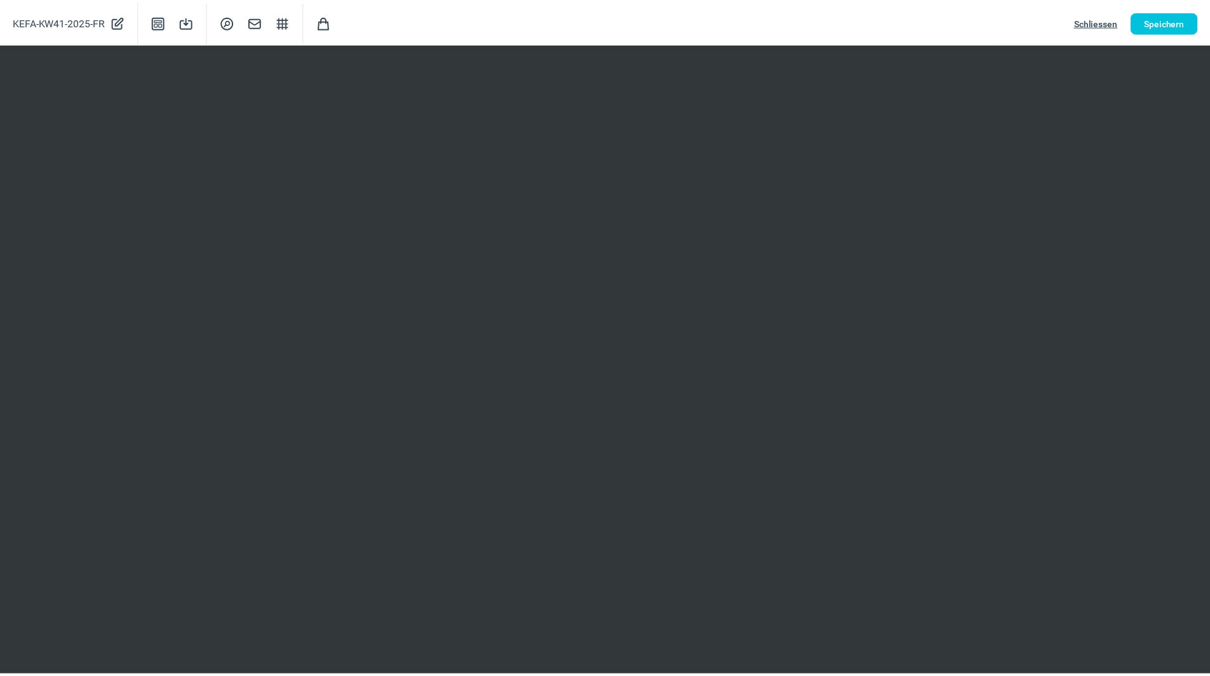
scroll to position [0, 0]
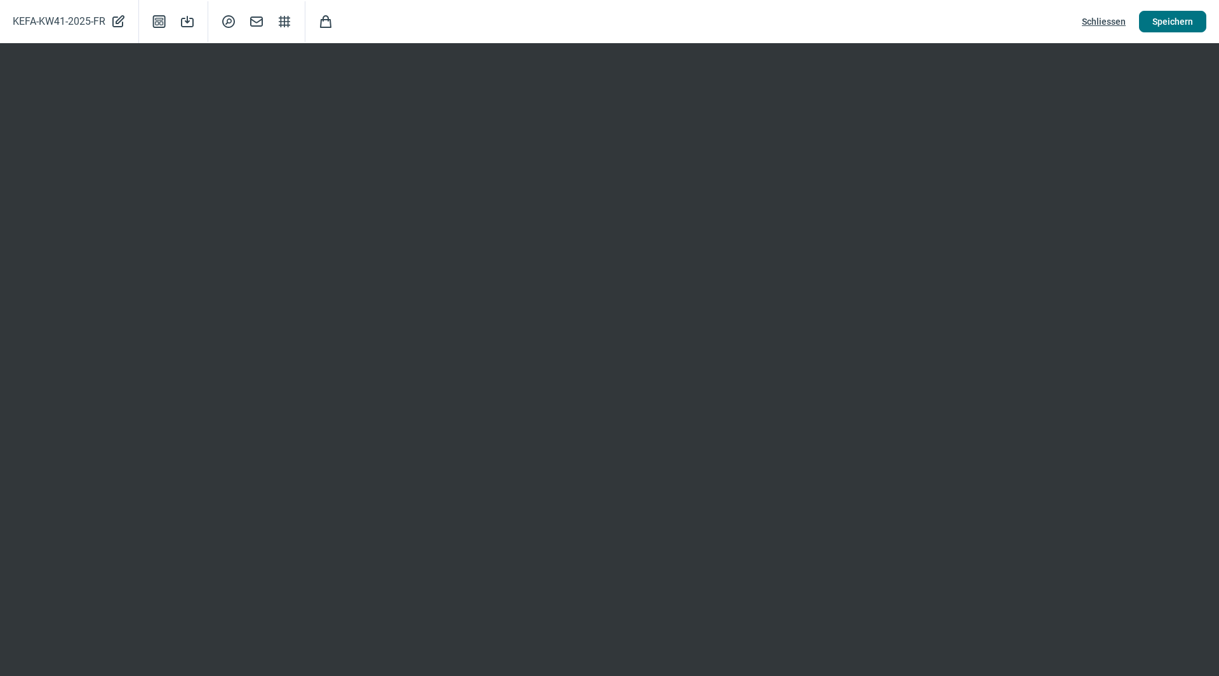
click at [1179, 17] on span "Speichern" at bounding box center [1173, 21] width 41 height 20
click at [1183, 20] on span "Speichern" at bounding box center [1173, 21] width 41 height 20
click at [1111, 20] on span "Schliessen" at bounding box center [1104, 21] width 44 height 20
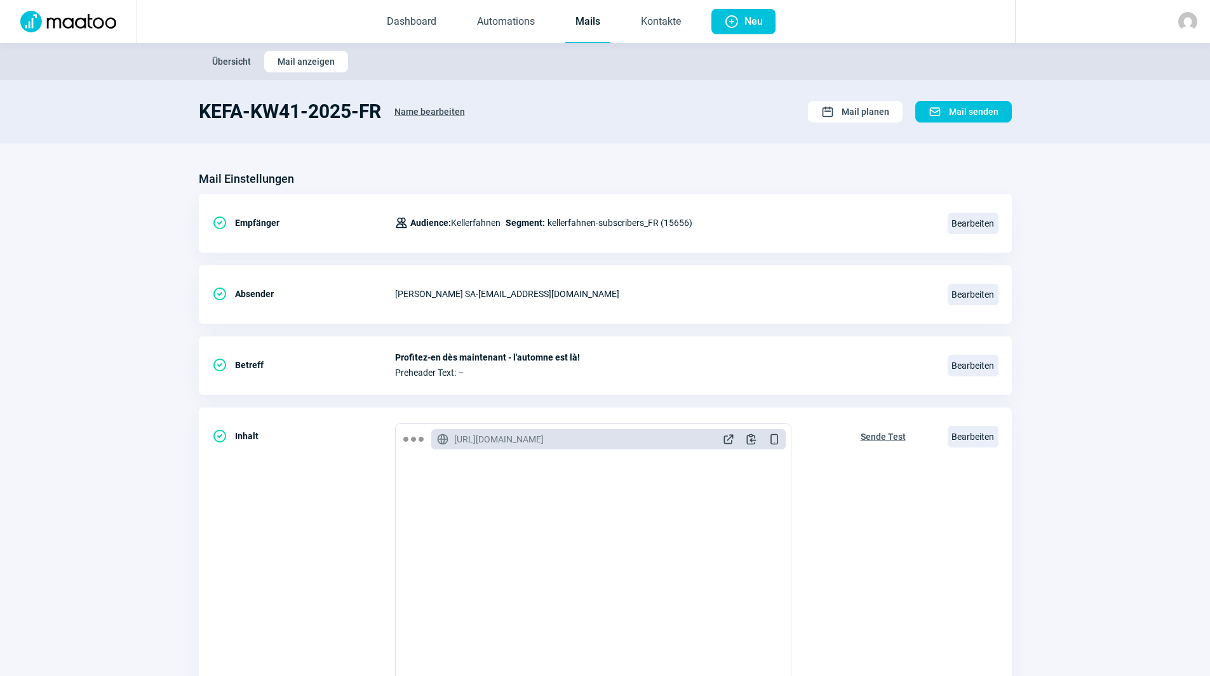
click at [584, 26] on link "Mails" at bounding box center [587, 22] width 45 height 42
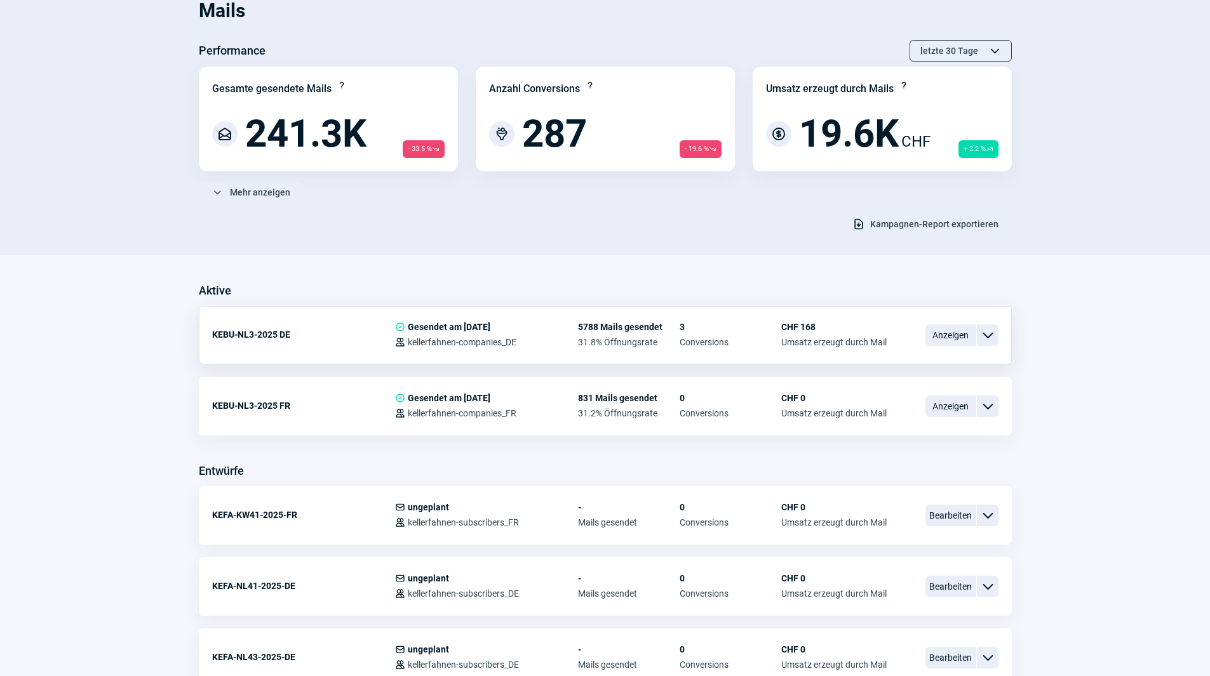
scroll to position [254, 0]
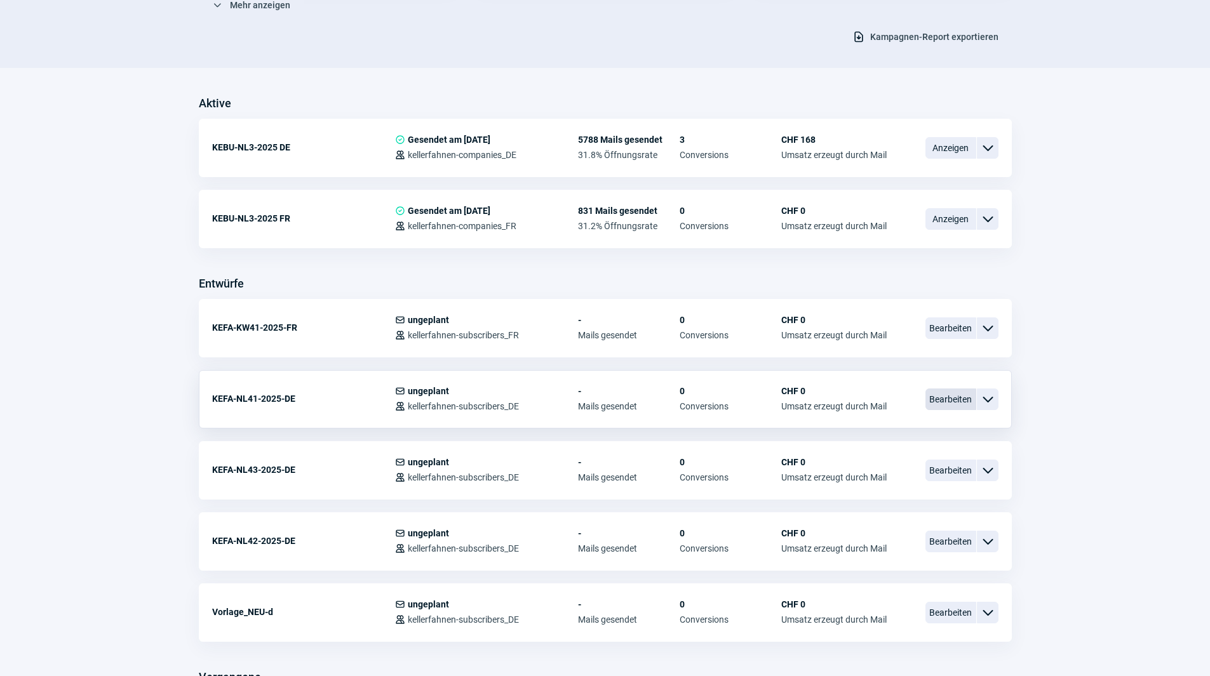
click at [933, 397] on span "Bearbeiten" at bounding box center [950, 400] width 51 height 22
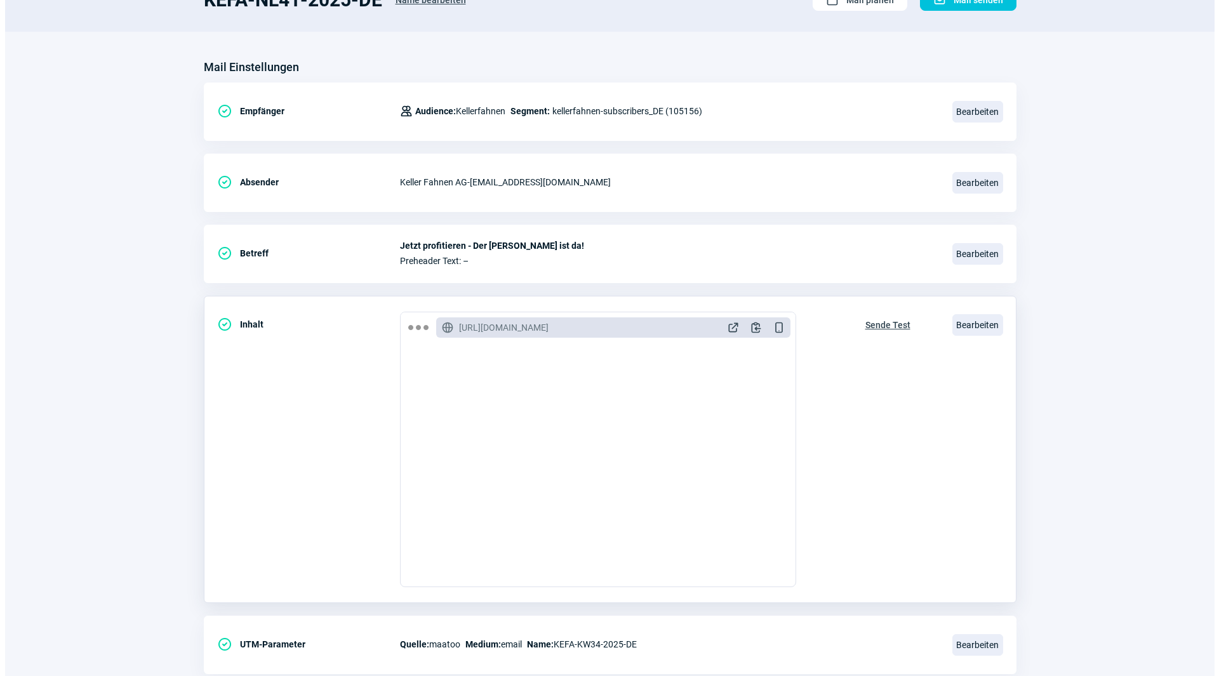
scroll to position [127, 0]
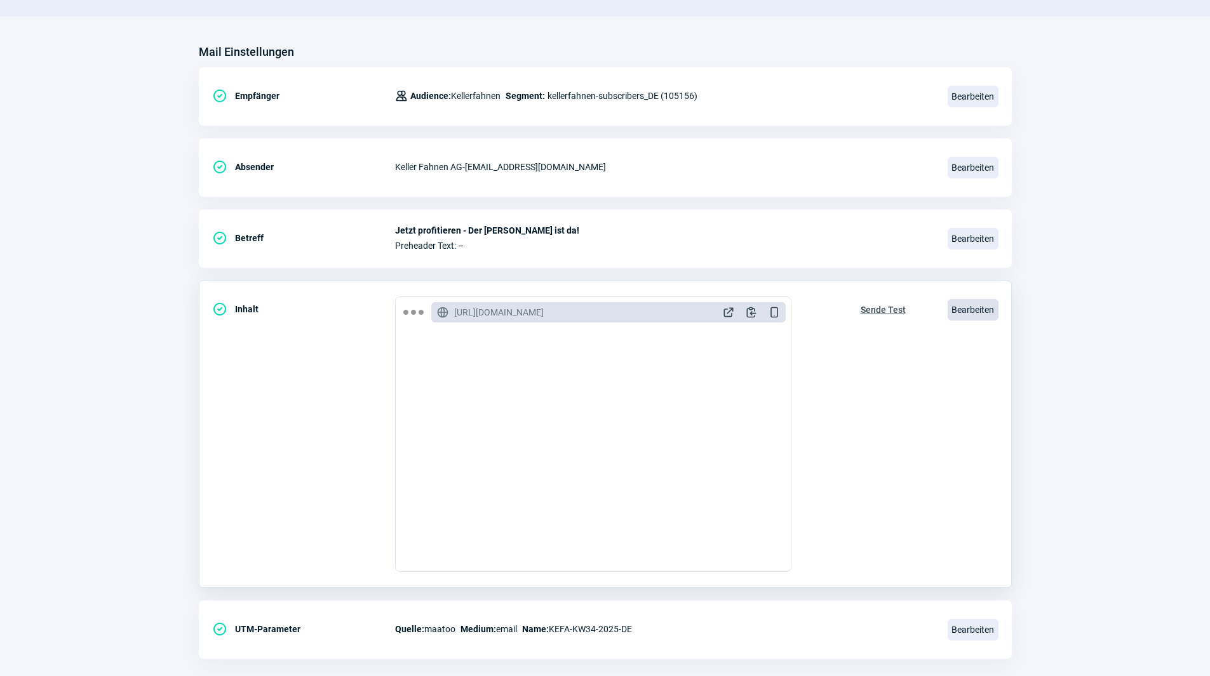
click at [972, 316] on span "Bearbeiten" at bounding box center [972, 310] width 51 height 22
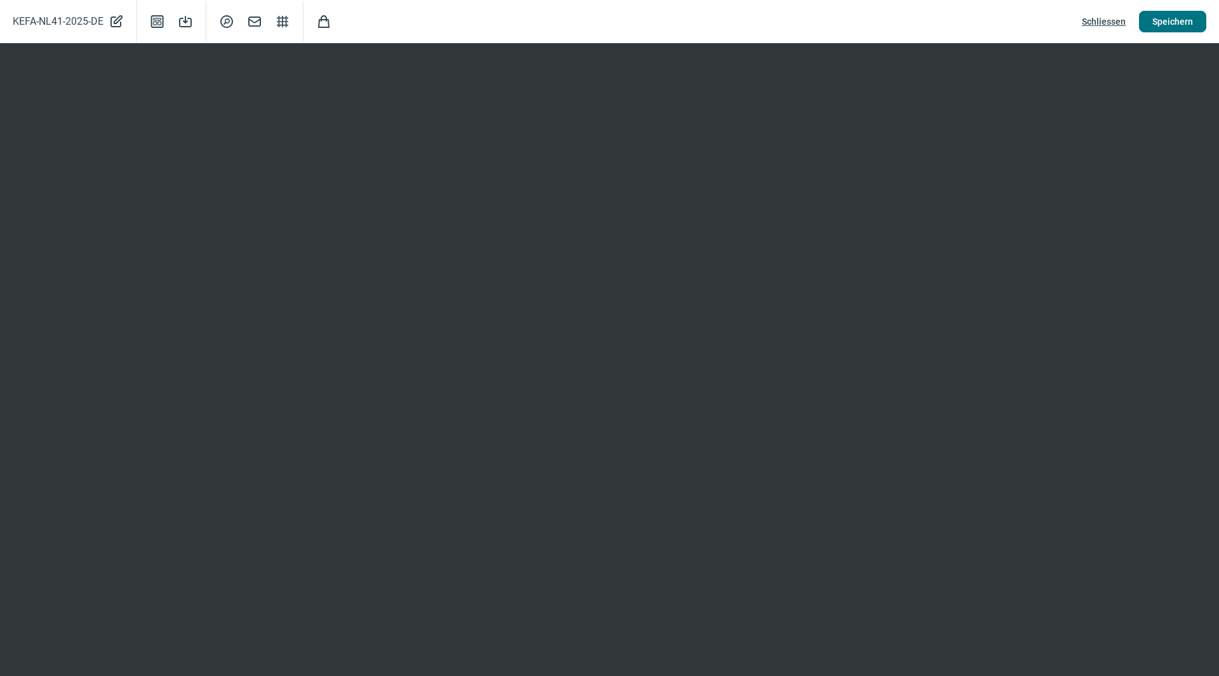
click at [1172, 17] on span "Speichern" at bounding box center [1173, 21] width 41 height 20
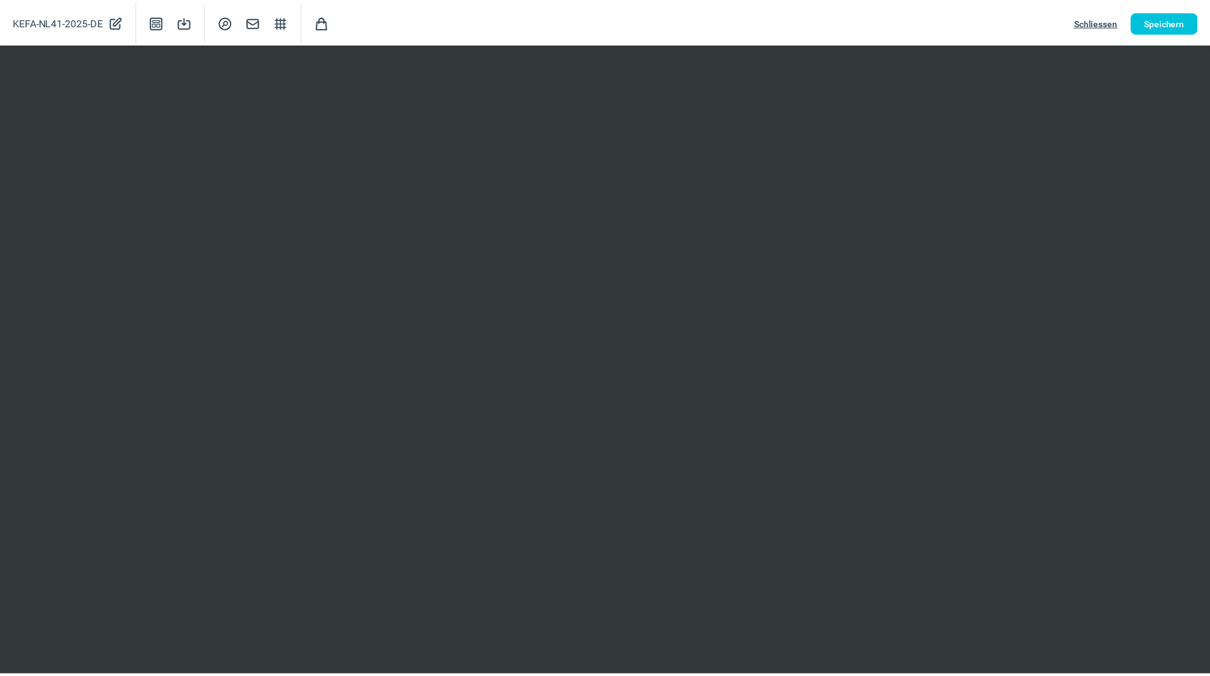
scroll to position [0, 0]
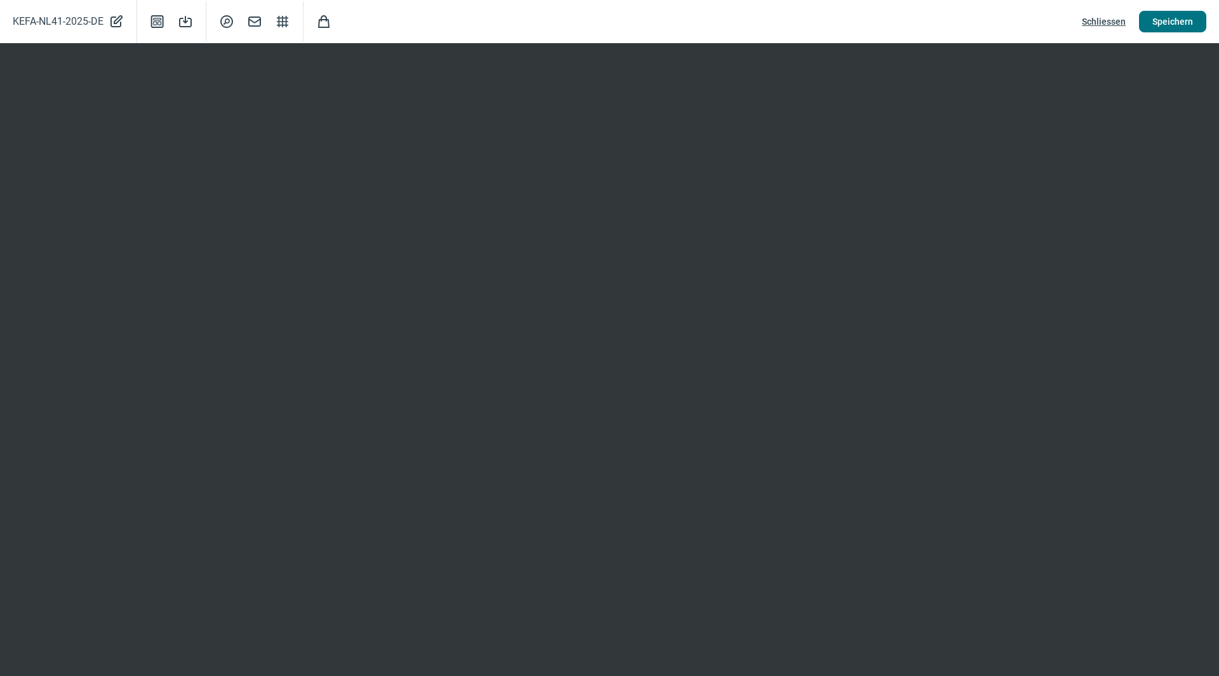
click at [1177, 25] on span "Speichern" at bounding box center [1173, 21] width 41 height 20
click at [1184, 10] on div "KEFA-NL41-2025-DE PencilAlt icon Template icon Save icon SearchCircle icon Mail…" at bounding box center [609, 21] width 1219 height 43
click at [1177, 20] on span "Speichern" at bounding box center [1173, 21] width 41 height 20
click at [1115, 22] on span "Schliessen" at bounding box center [1104, 21] width 44 height 20
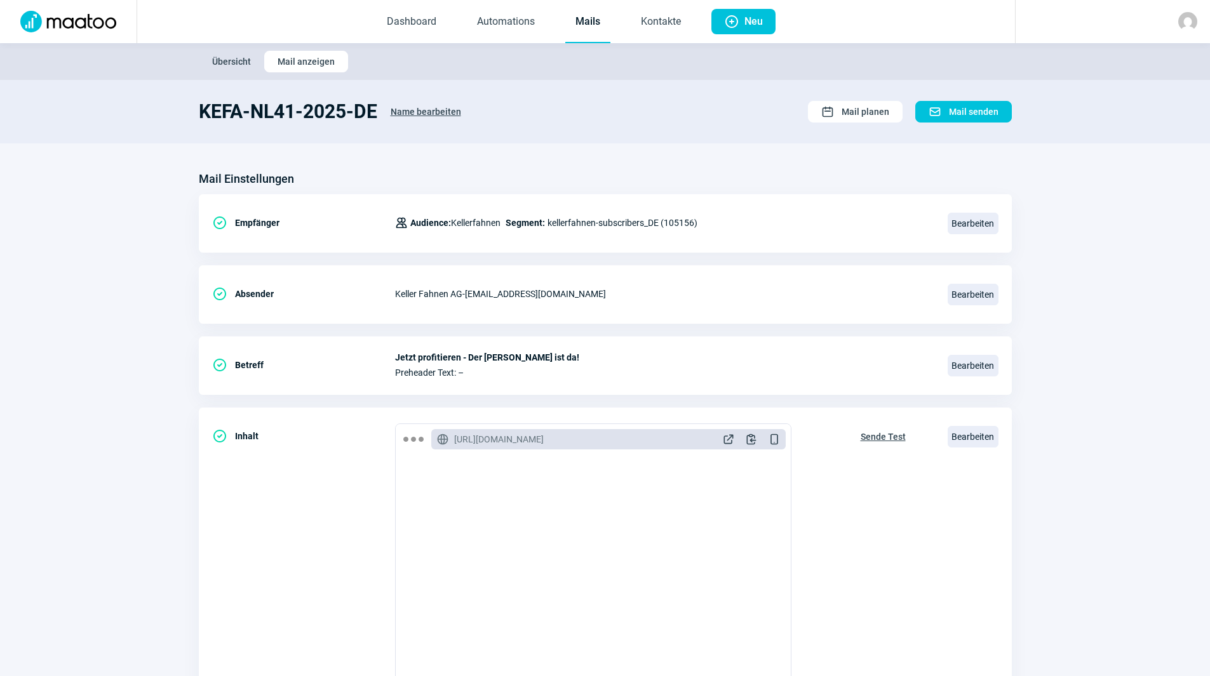
click at [596, 23] on link "Mails" at bounding box center [587, 22] width 45 height 42
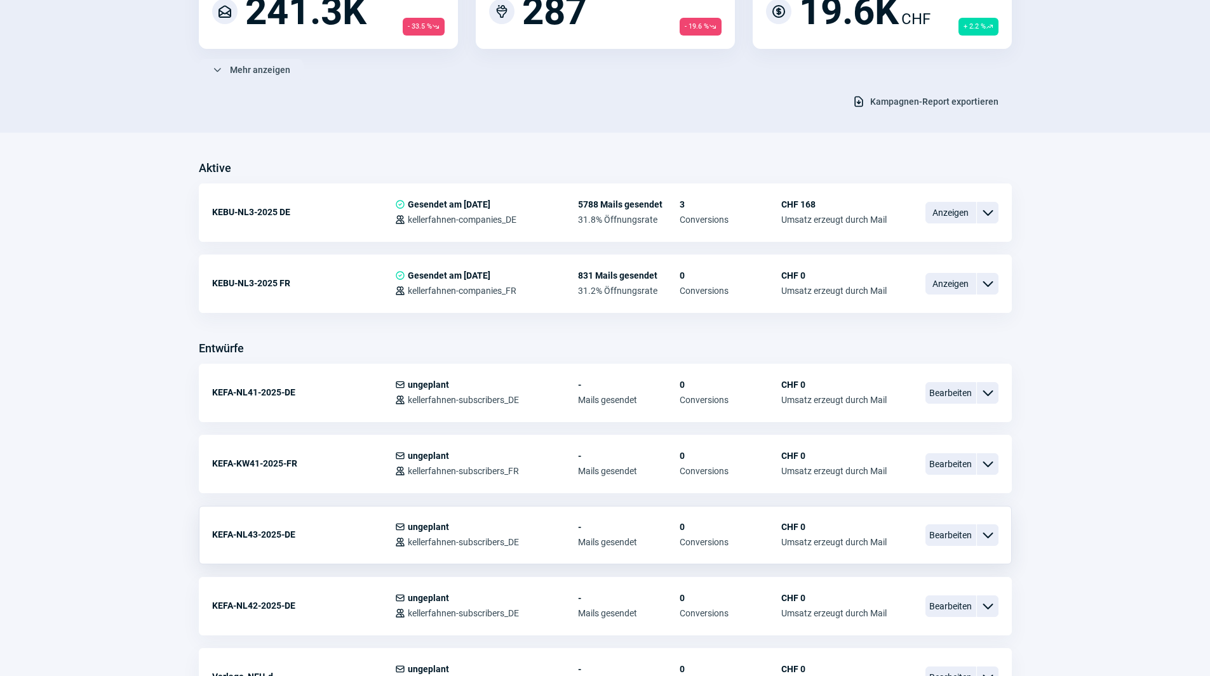
scroll to position [191, 0]
click at [949, 469] on span "Bearbeiten" at bounding box center [950, 463] width 51 height 22
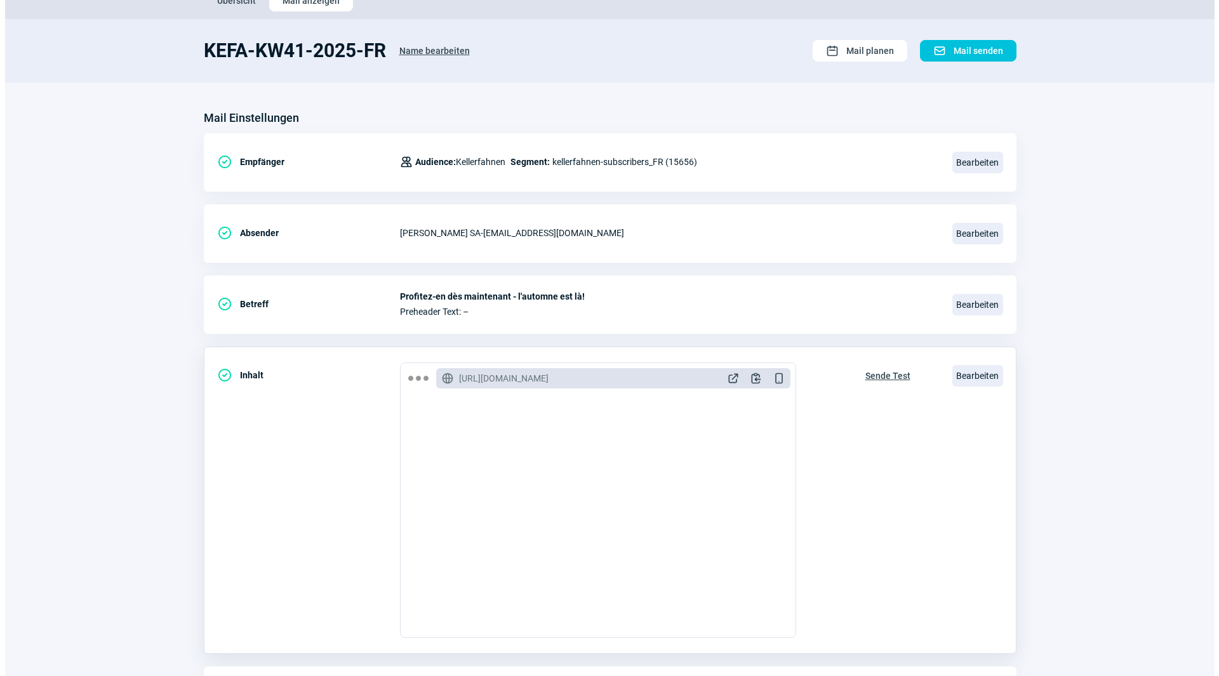
scroll to position [148, 0]
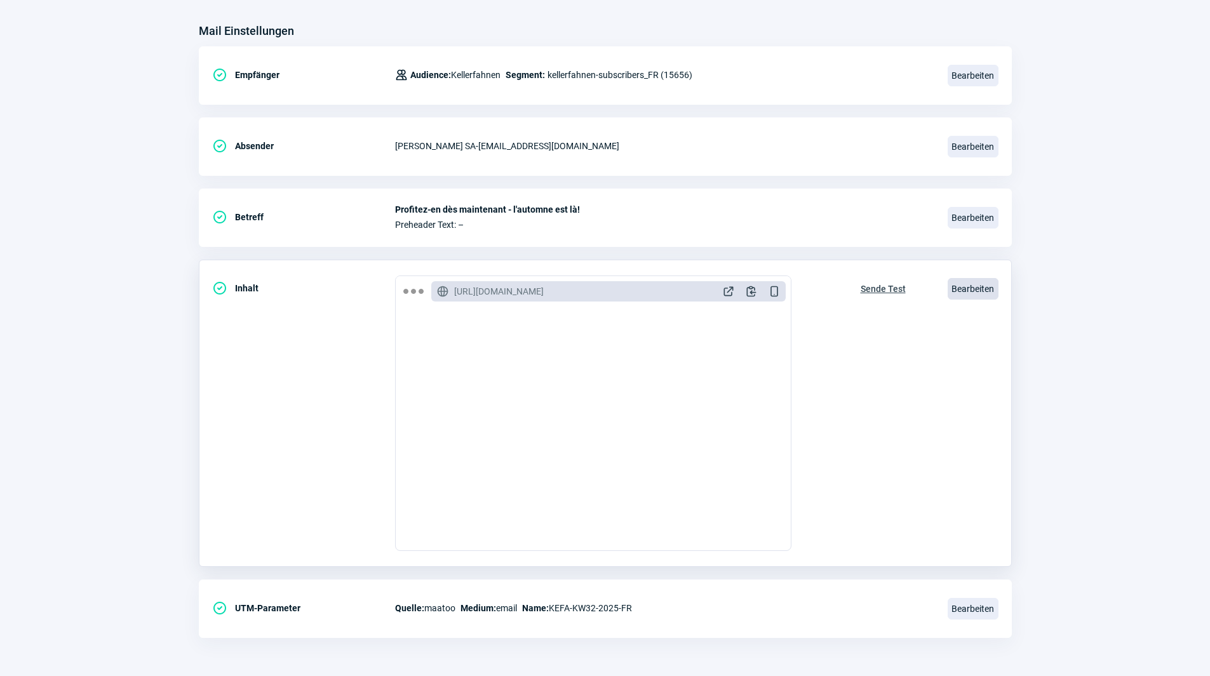
click at [965, 278] on span "Bearbeiten" at bounding box center [972, 289] width 51 height 22
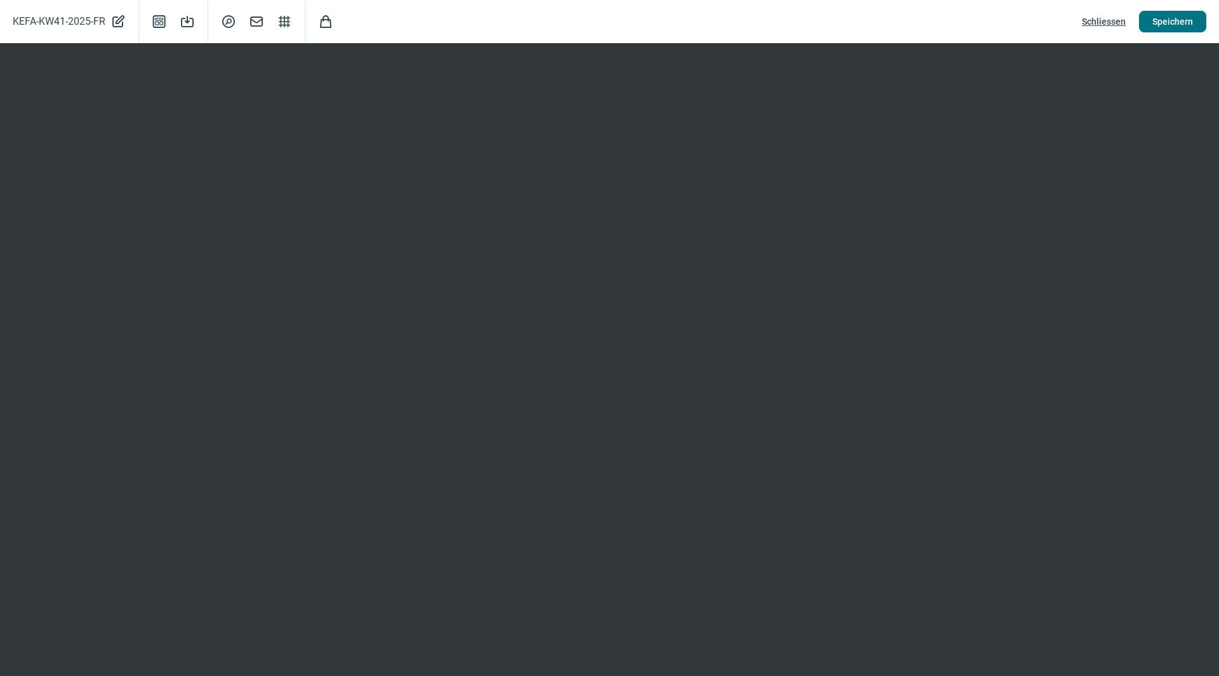
click at [1177, 21] on span "Speichern" at bounding box center [1173, 21] width 41 height 20
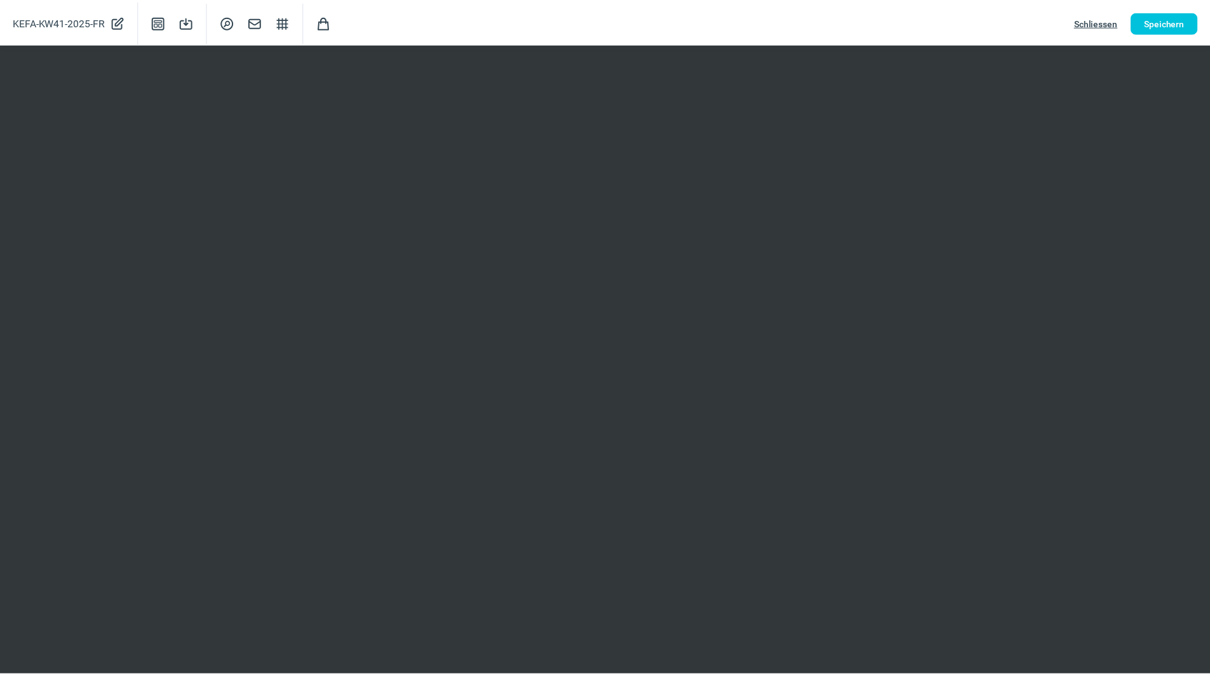
scroll to position [0, 0]
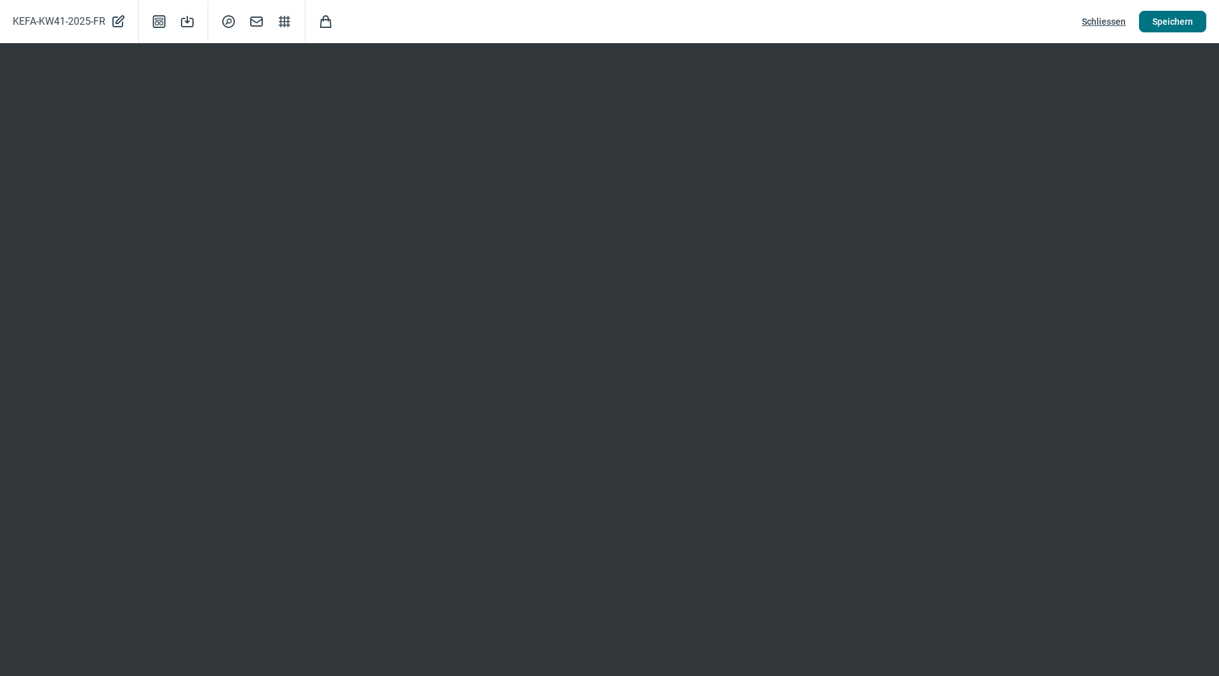
click at [1177, 23] on span "Speichern" at bounding box center [1173, 21] width 41 height 20
click at [1109, 22] on span "Schliessen" at bounding box center [1104, 21] width 44 height 20
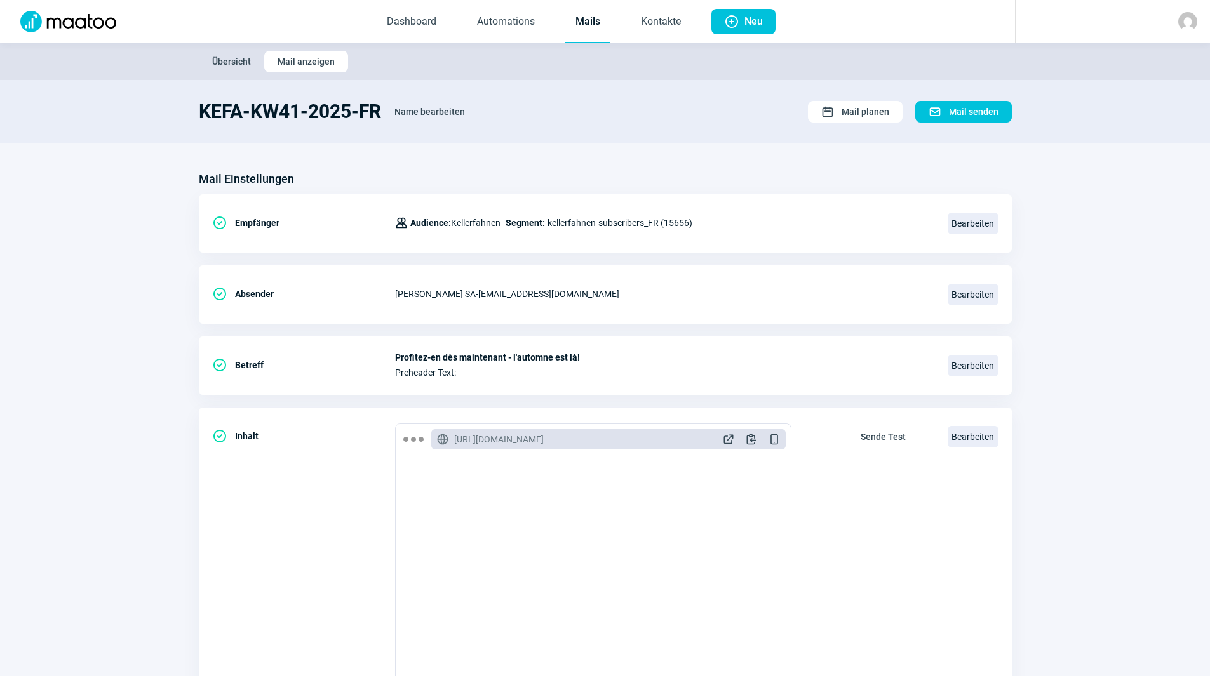
click at [584, 20] on link "Mails" at bounding box center [587, 22] width 45 height 42
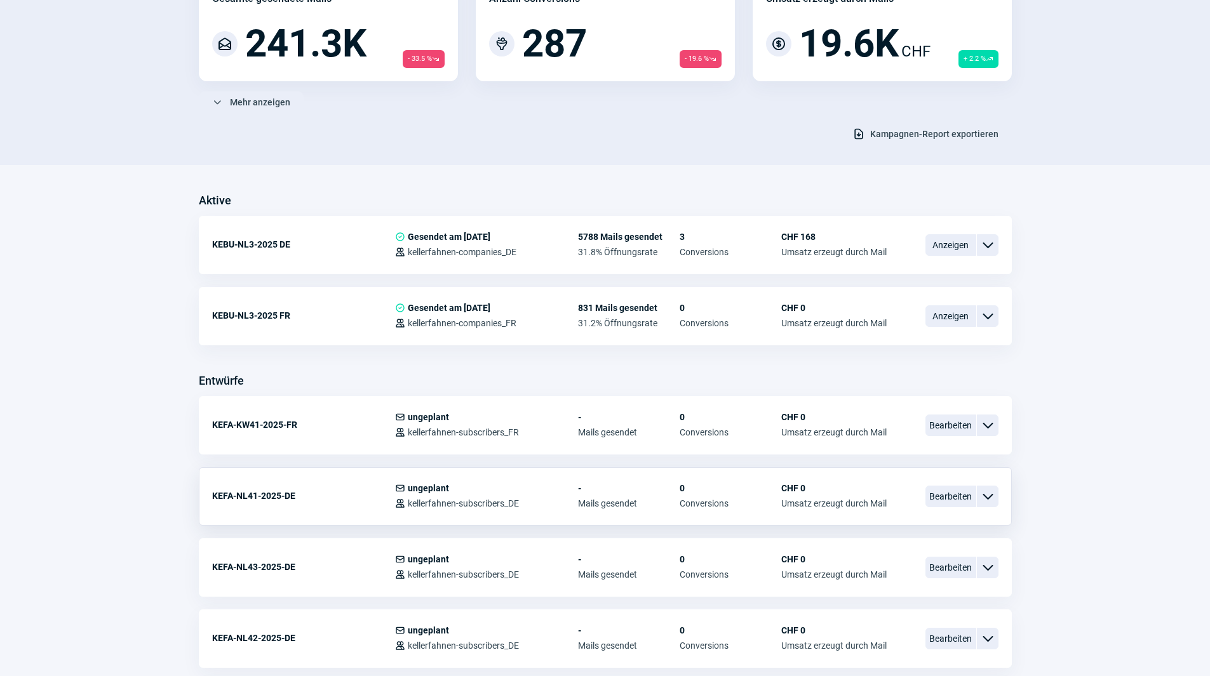
scroll to position [191, 0]
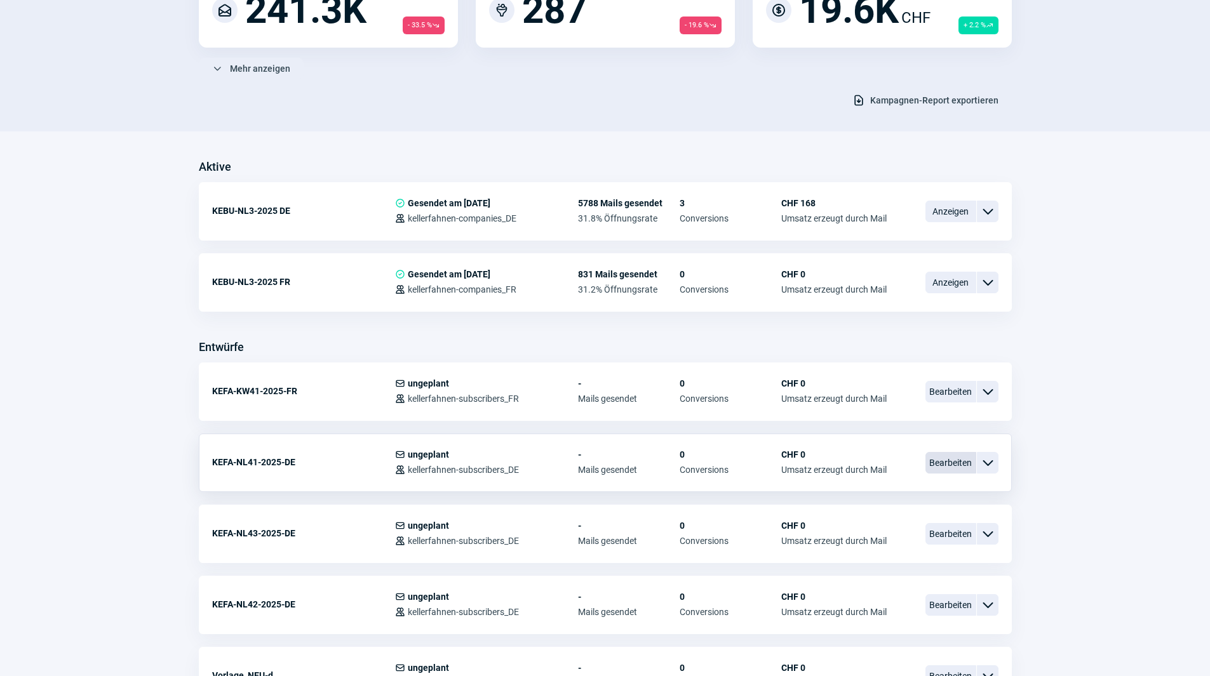
click at [946, 462] on span "Bearbeiten" at bounding box center [950, 463] width 51 height 22
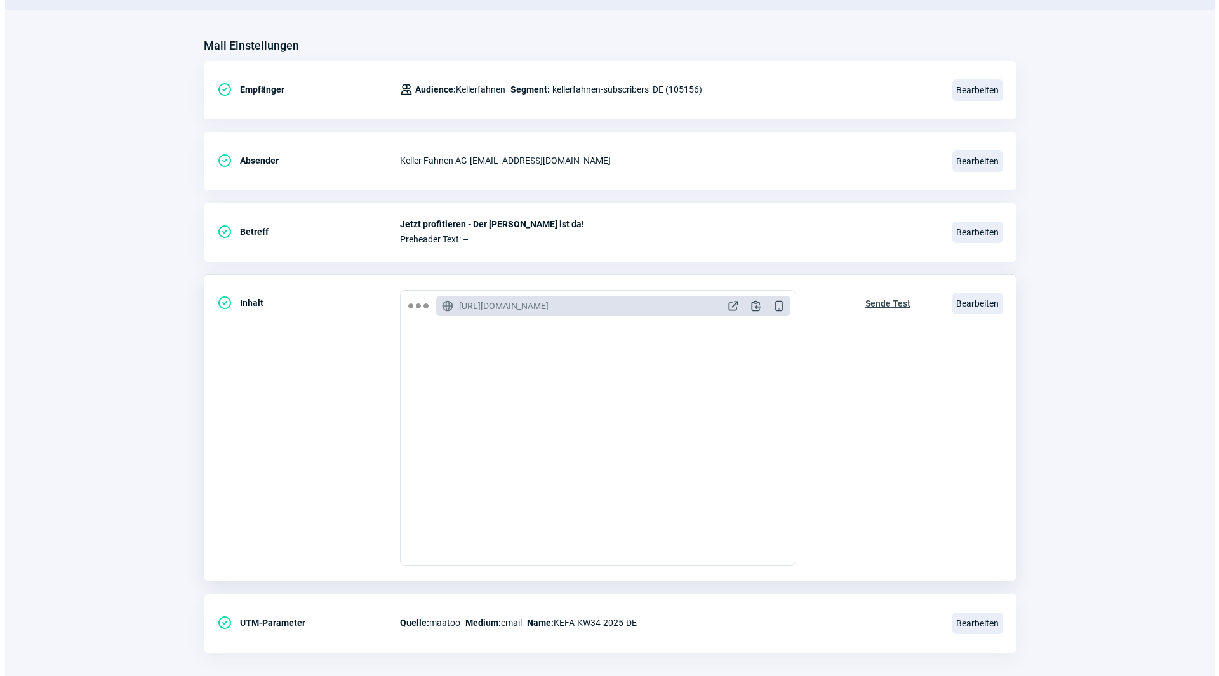
scroll to position [148, 0]
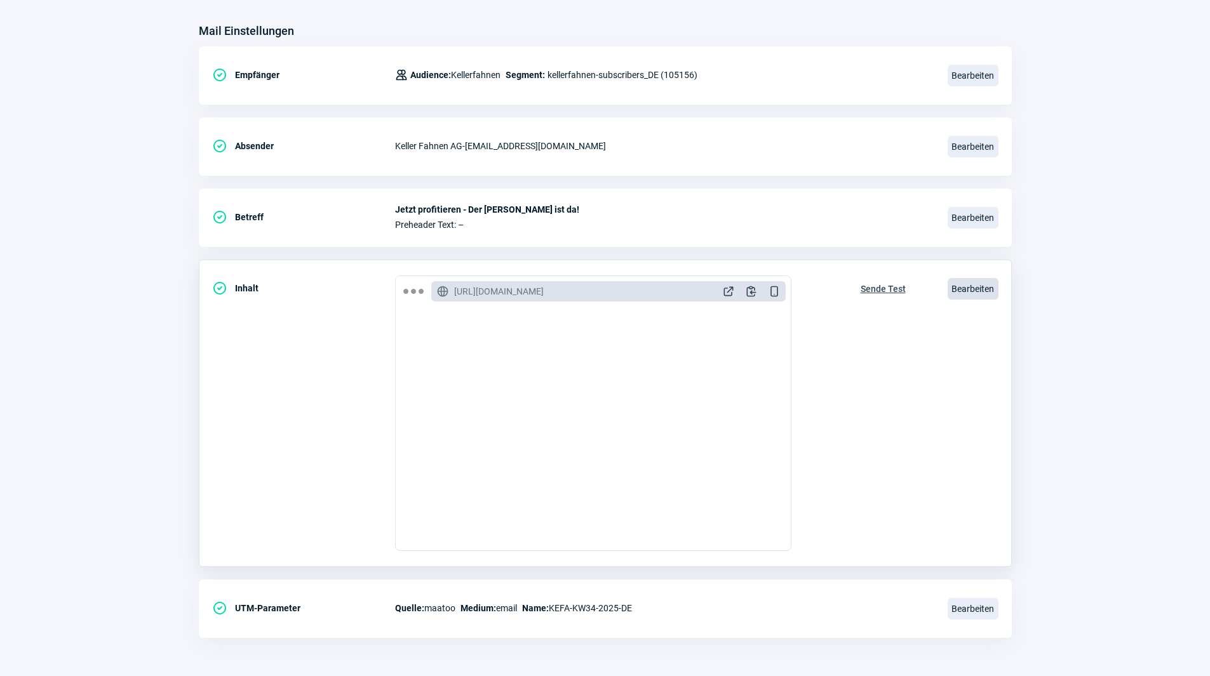
click at [971, 281] on span "Bearbeiten" at bounding box center [972, 289] width 51 height 22
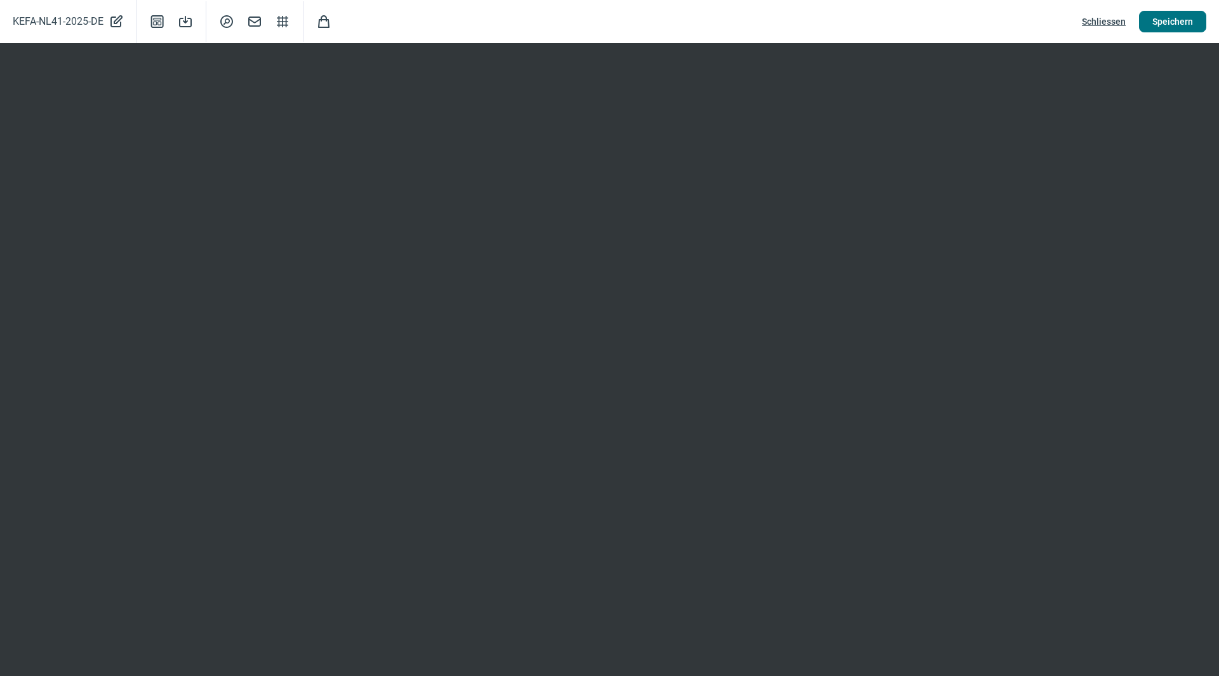
click at [1187, 24] on span "Speichern" at bounding box center [1173, 21] width 41 height 20
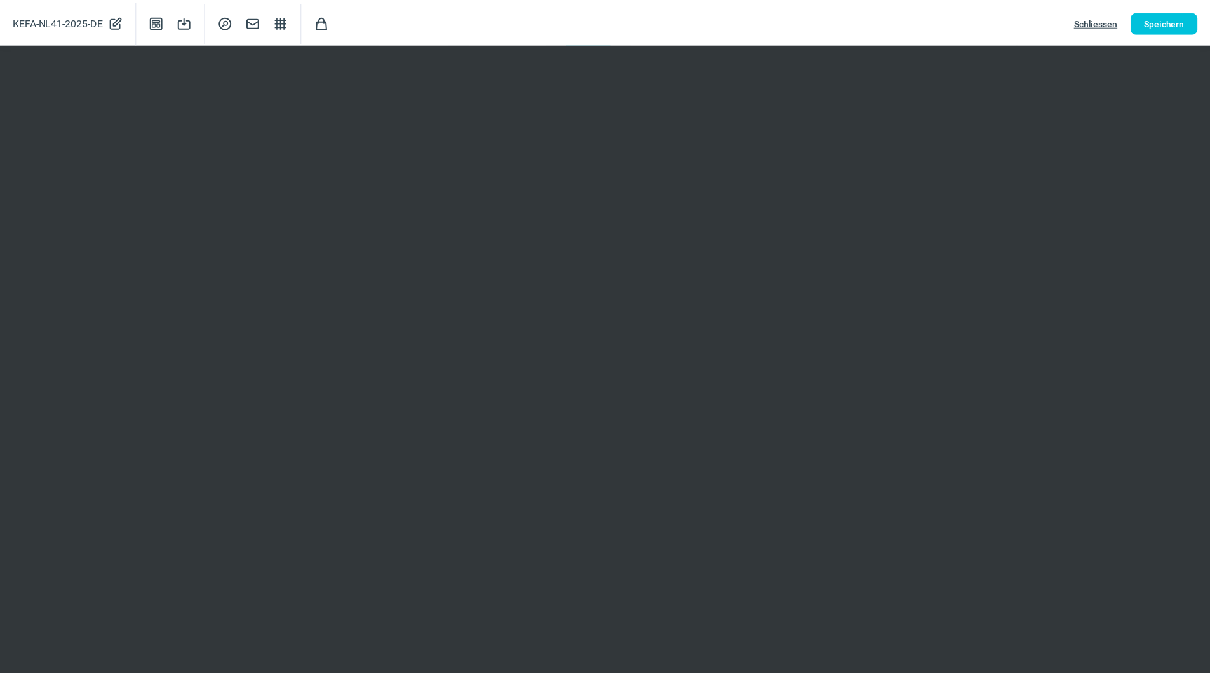
scroll to position [0, 0]
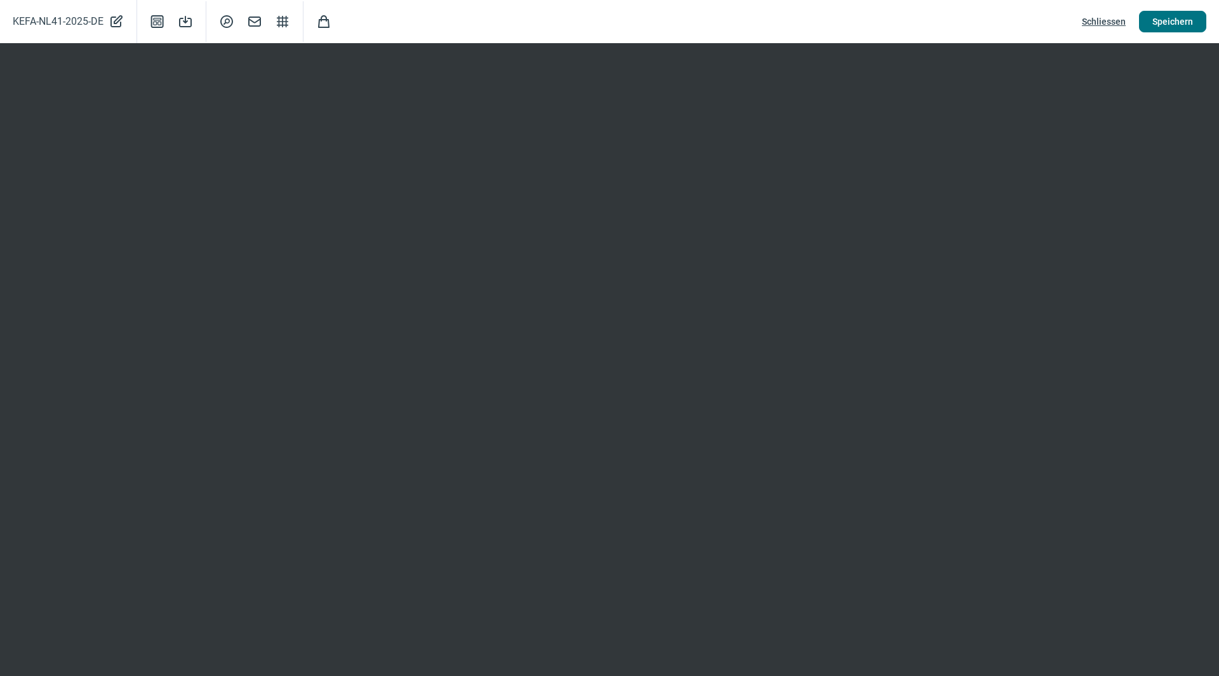
click at [1169, 15] on span "Speichern" at bounding box center [1173, 21] width 41 height 20
click at [1102, 23] on span "Schliessen" at bounding box center [1104, 21] width 44 height 20
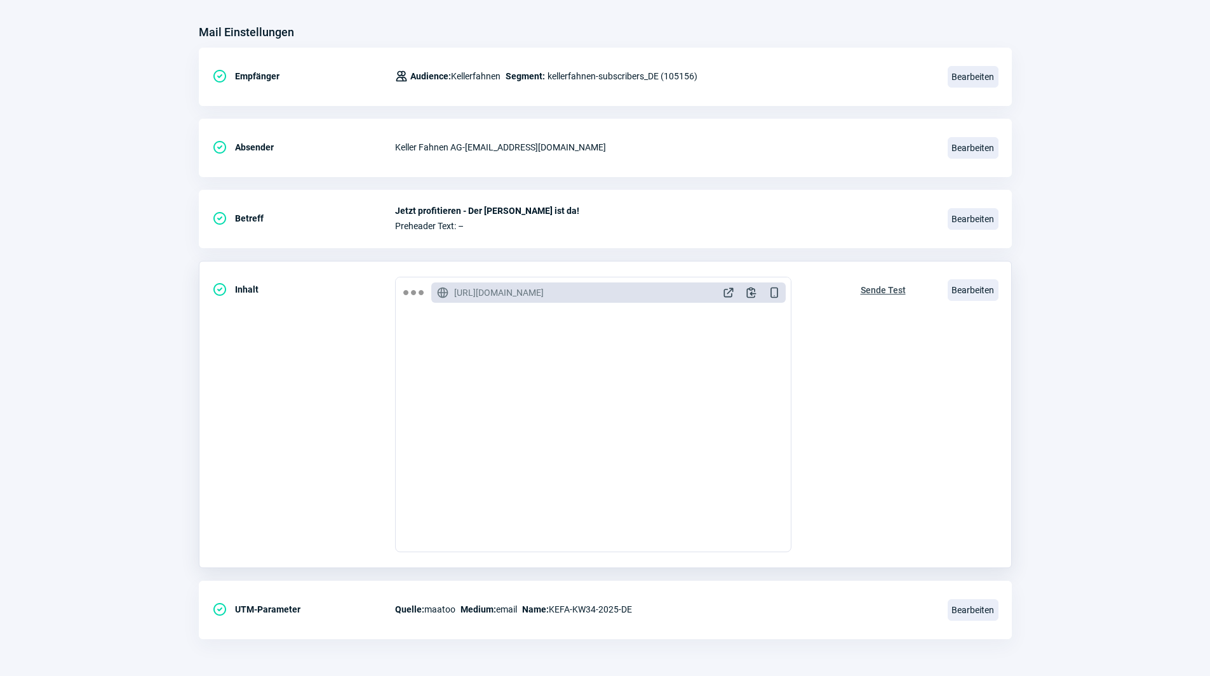
scroll to position [148, 0]
click at [883, 286] on span "Sende Test" at bounding box center [882, 289] width 45 height 20
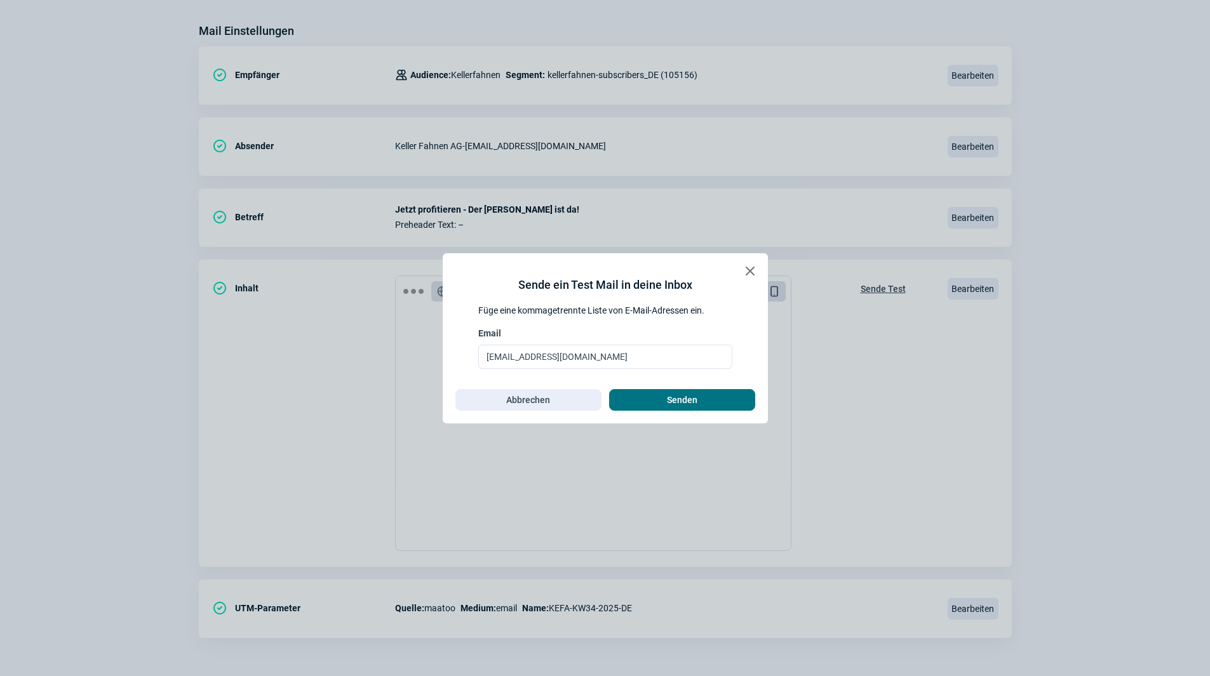
click at [659, 397] on span "Senden" at bounding box center [681, 400] width 119 height 20
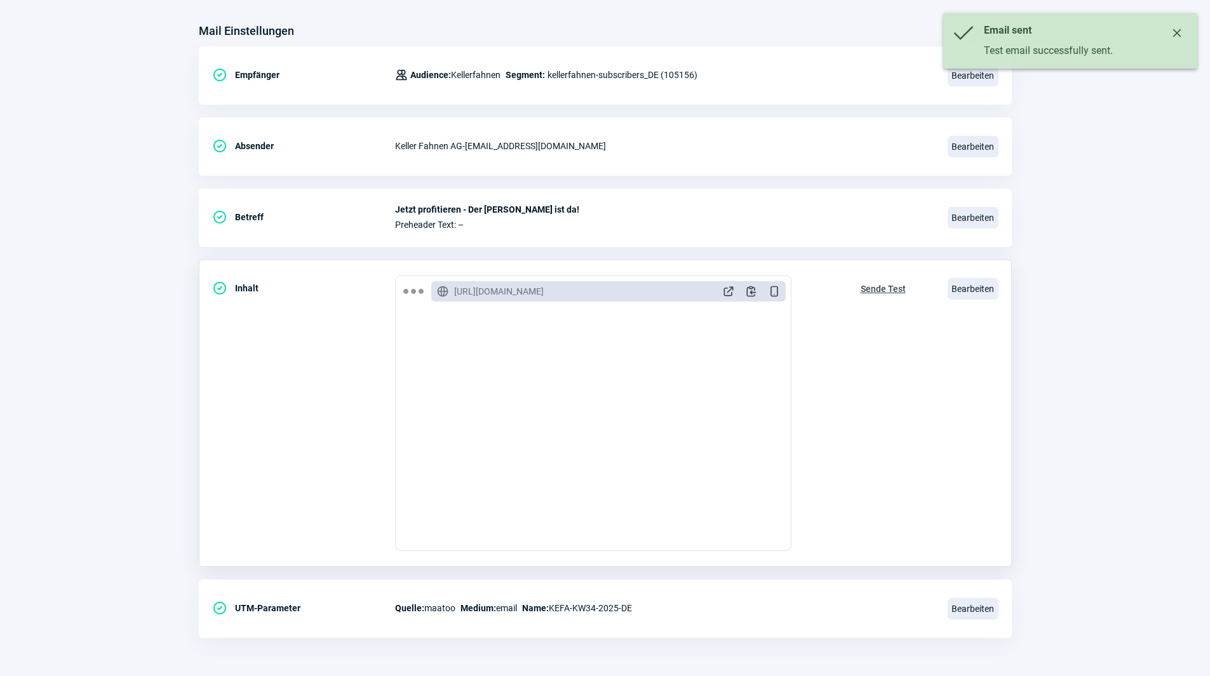
scroll to position [0, 0]
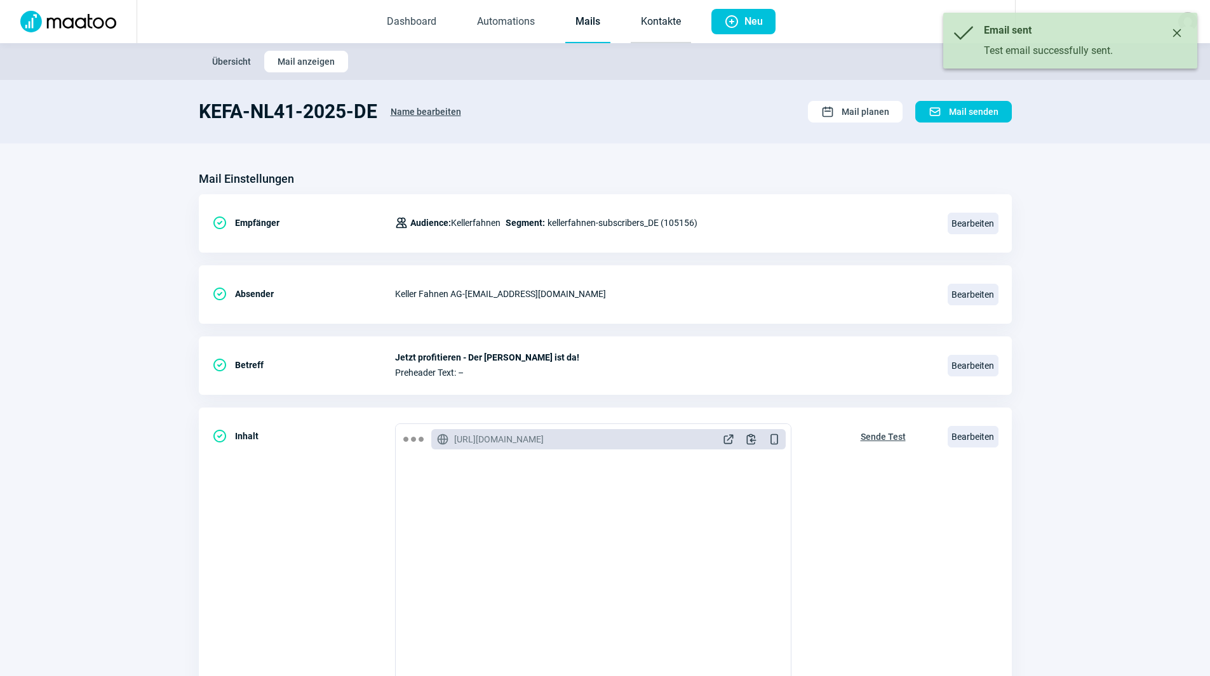
click at [662, 23] on link "Kontakte" at bounding box center [661, 22] width 60 height 42
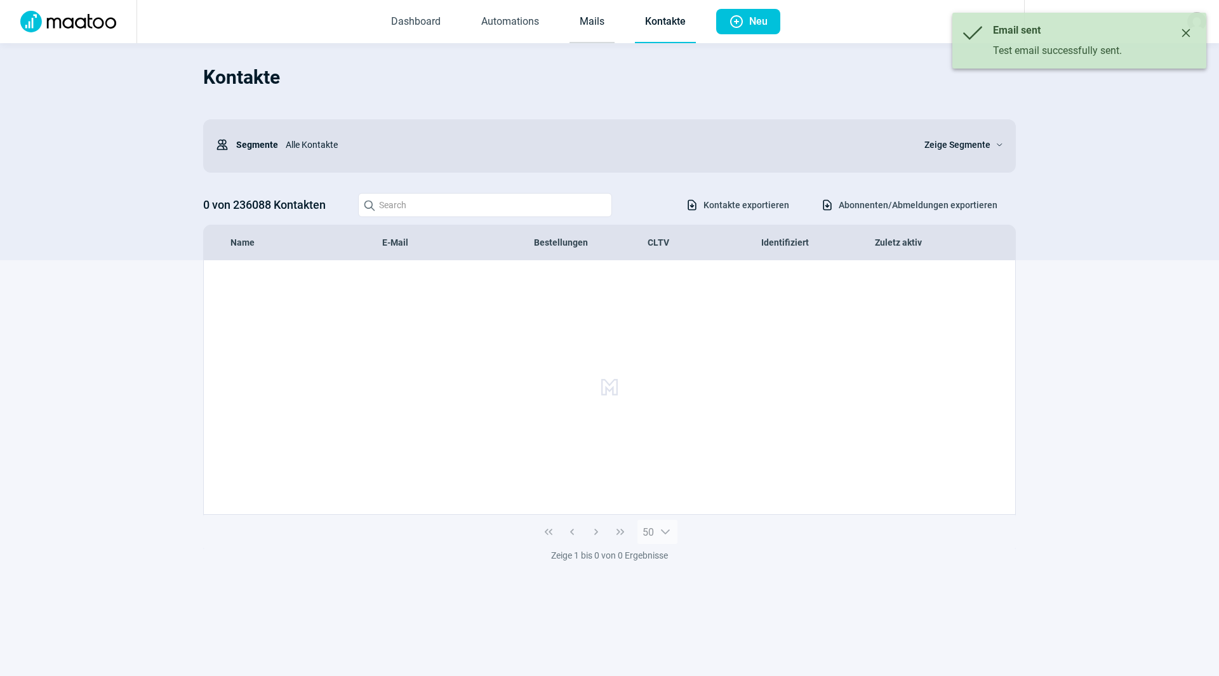
click at [577, 22] on link "Mails" at bounding box center [592, 22] width 45 height 42
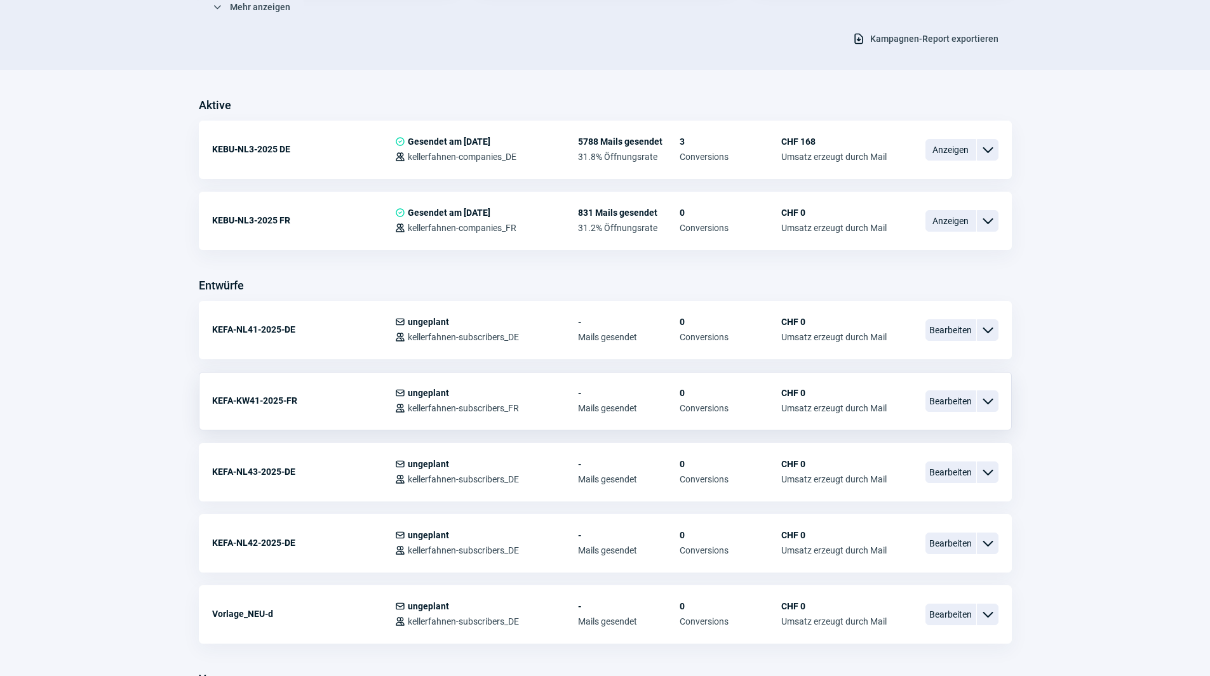
scroll to position [254, 0]
click at [960, 394] on span "Bearbeiten" at bounding box center [950, 400] width 51 height 22
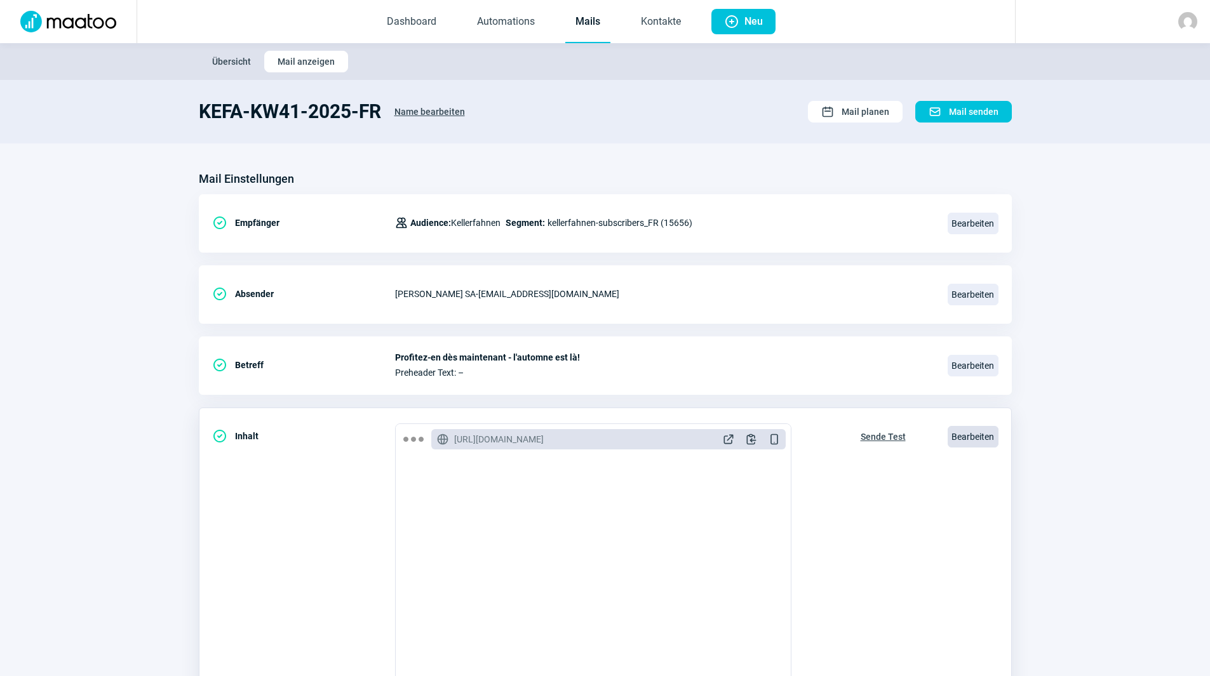
click at [967, 429] on span "Bearbeiten" at bounding box center [972, 437] width 51 height 22
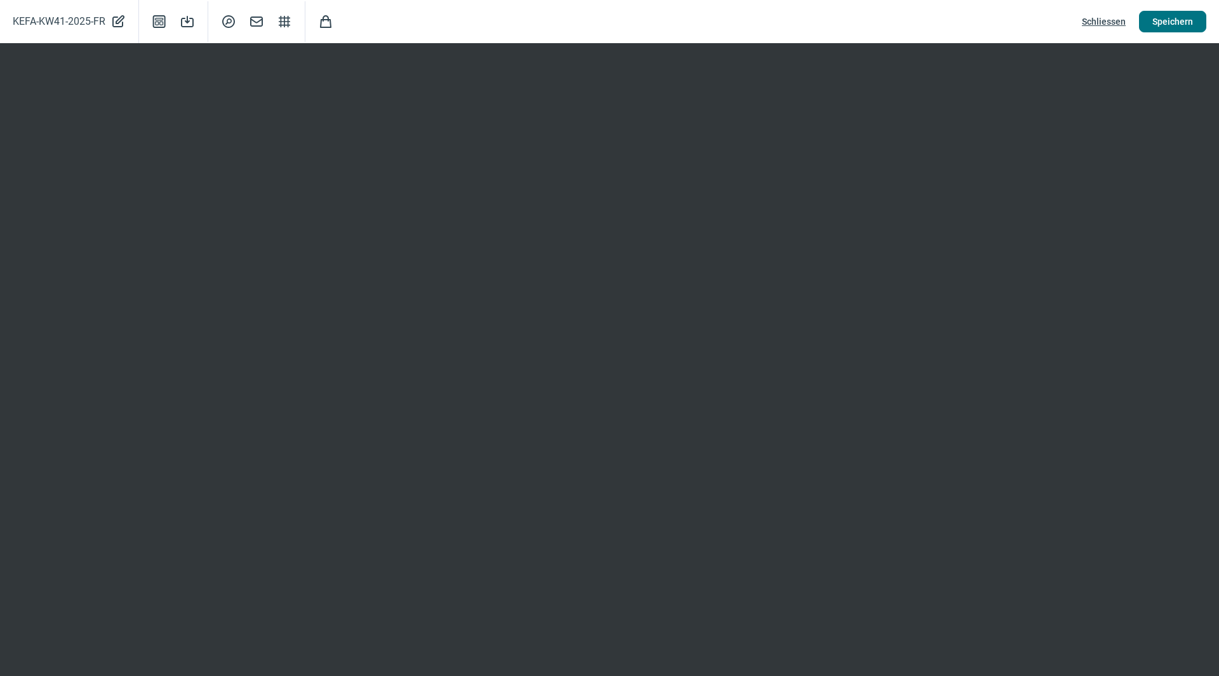
click at [1182, 17] on span "Speichern" at bounding box center [1173, 21] width 41 height 20
click at [1180, 21] on span "Speichern" at bounding box center [1173, 21] width 41 height 20
click at [1149, 24] on button "Speichern" at bounding box center [1172, 22] width 67 height 22
click at [1170, 25] on span "Speichern" at bounding box center [1173, 21] width 41 height 20
click at [1114, 23] on span "Schliessen" at bounding box center [1104, 21] width 44 height 20
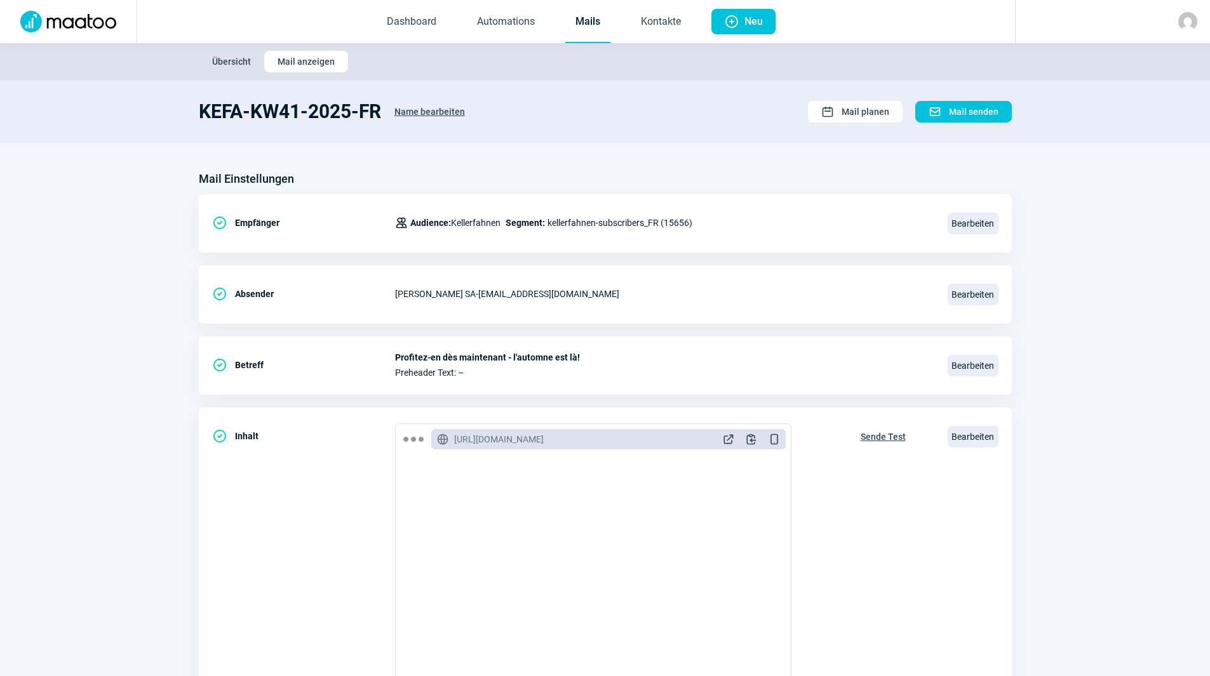
click at [591, 18] on link "Mails" at bounding box center [587, 22] width 45 height 42
